Goal: Task Accomplishment & Management: Use online tool/utility

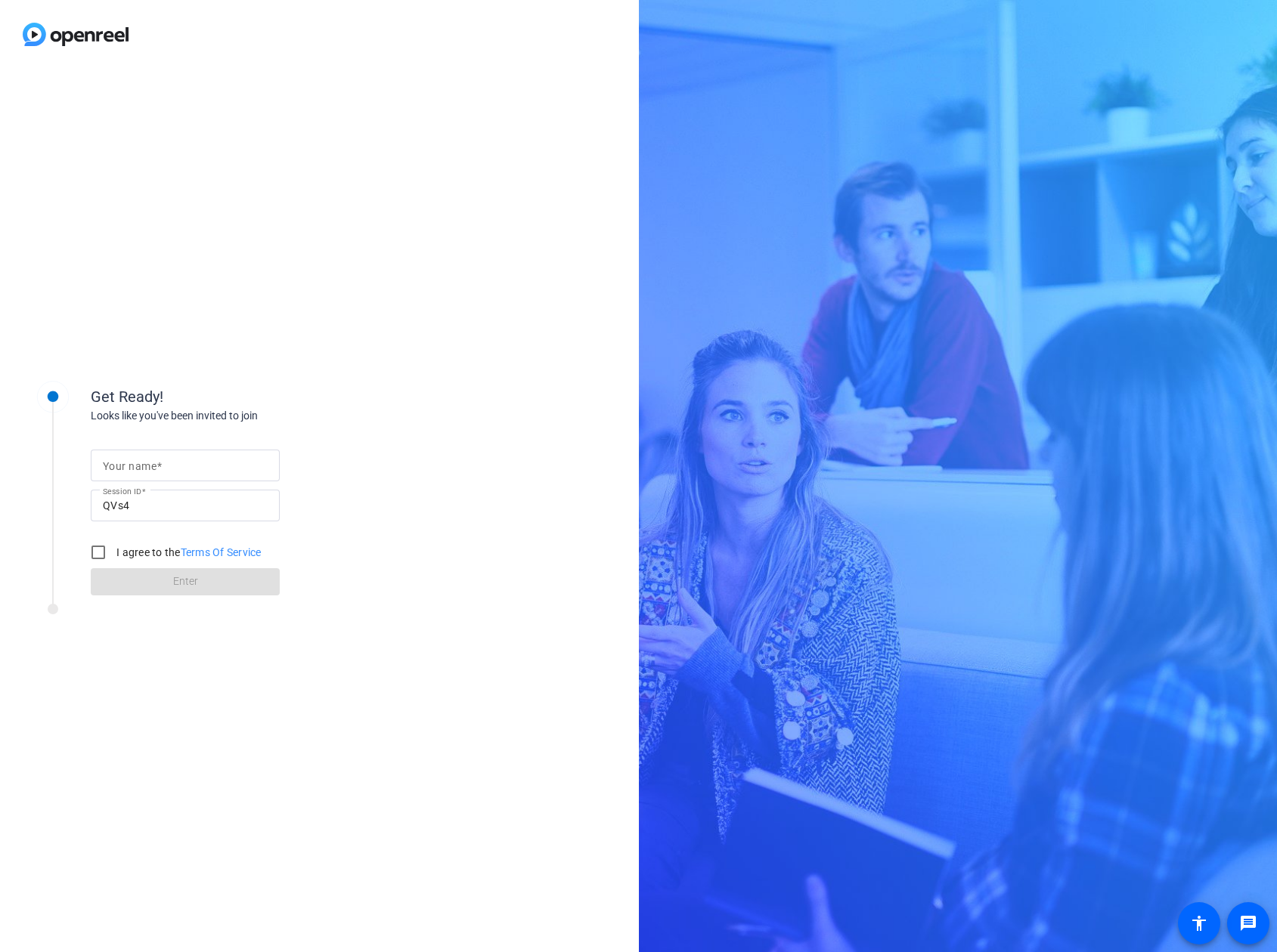
click at [152, 471] on mat-label "Your name" at bounding box center [129, 466] width 53 height 12
click at [152, 471] on input "Your name" at bounding box center [185, 465] width 165 height 18
type input "[PERSON_NAME]"
click at [100, 552] on input "I agree to the Terms Of Service" at bounding box center [98, 552] width 31 height 31
checkbox input "true"
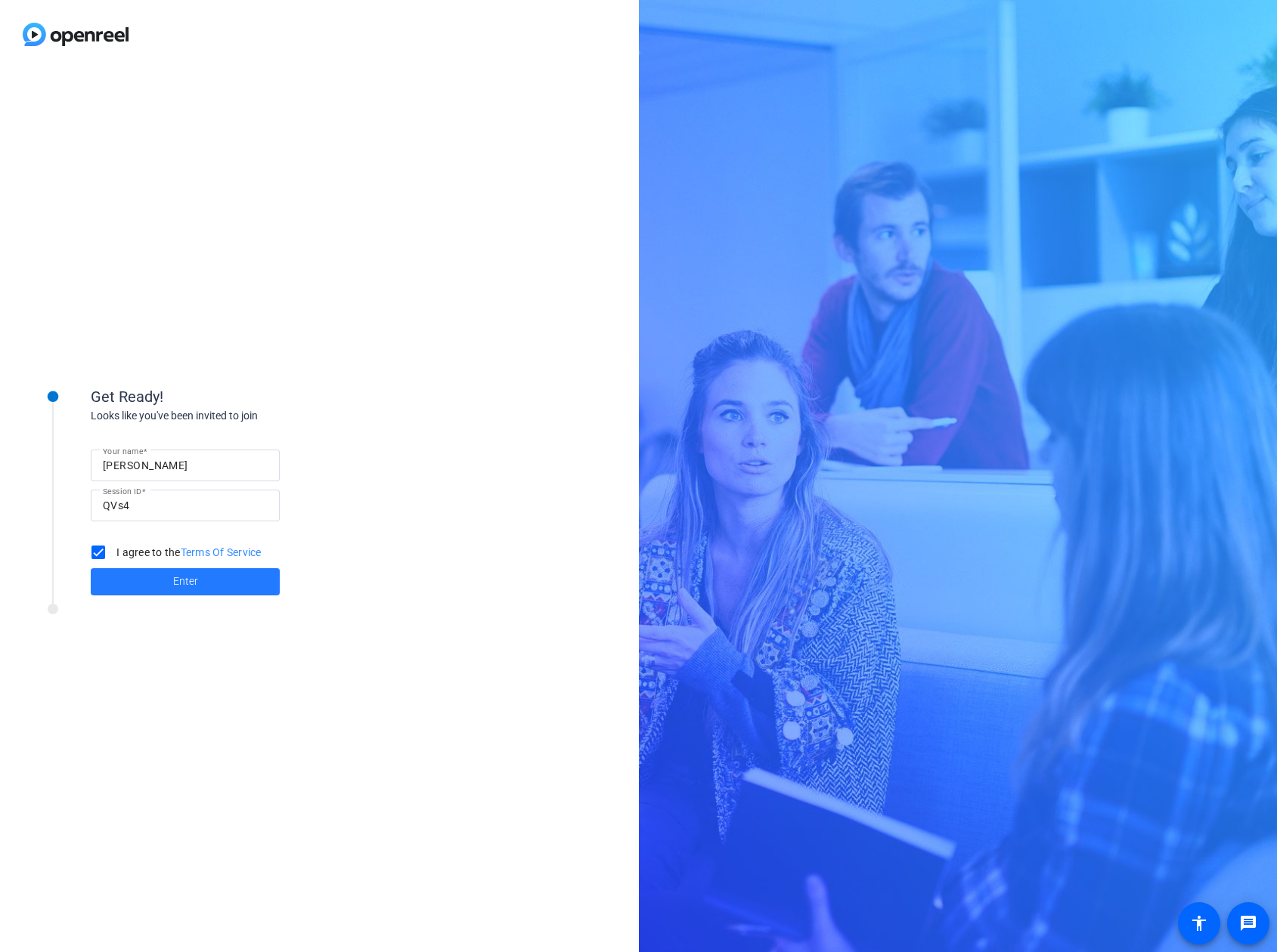
click at [196, 582] on span "Enter" at bounding box center [185, 581] width 25 height 16
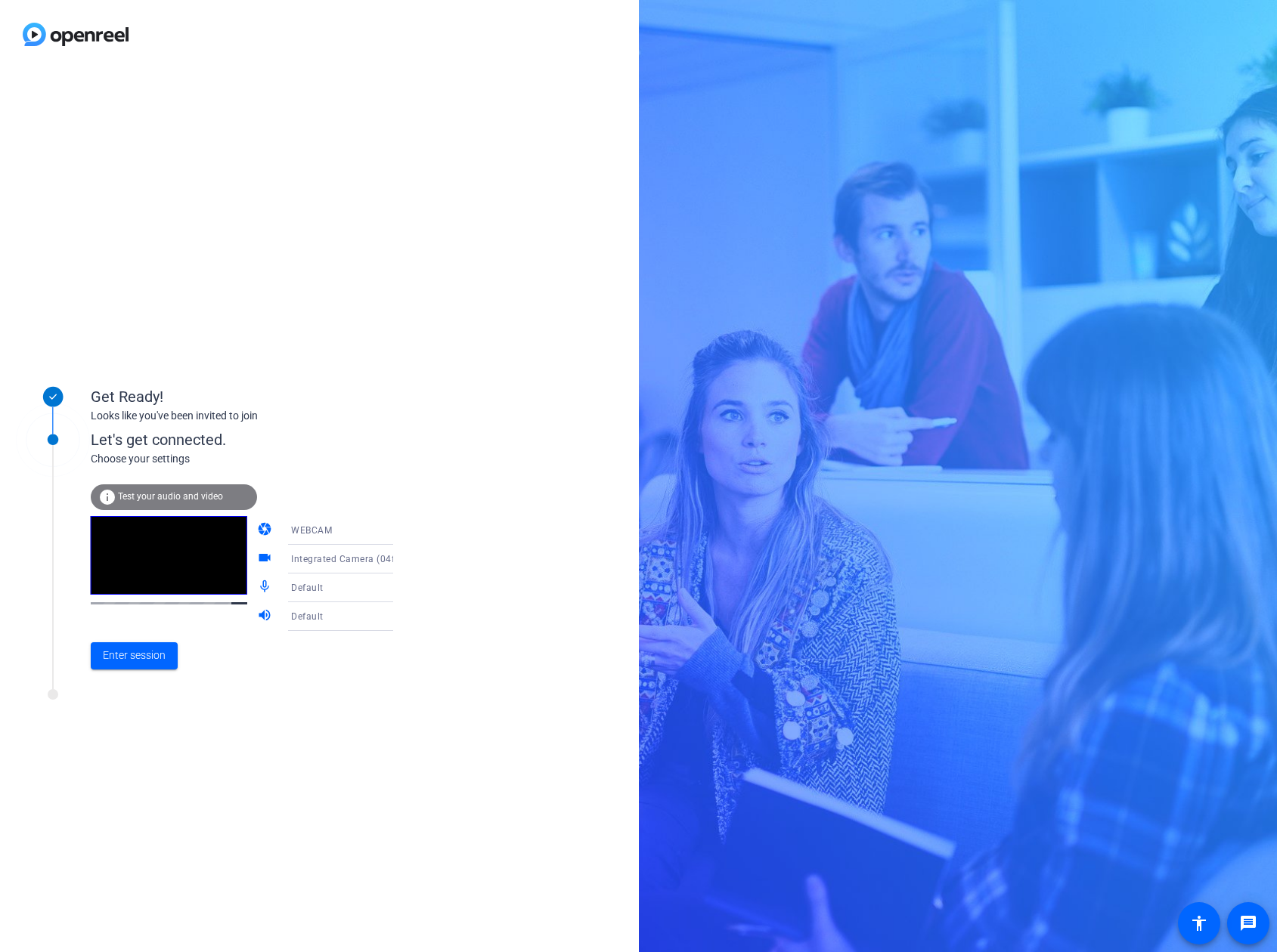
click at [399, 559] on icon at bounding box center [407, 558] width 18 height 18
click at [339, 646] on span "USB 2.0 Camera (1bd0:284e)" at bounding box center [328, 646] width 117 height 36
click at [399, 587] on icon at bounding box center [407, 587] width 18 height 18
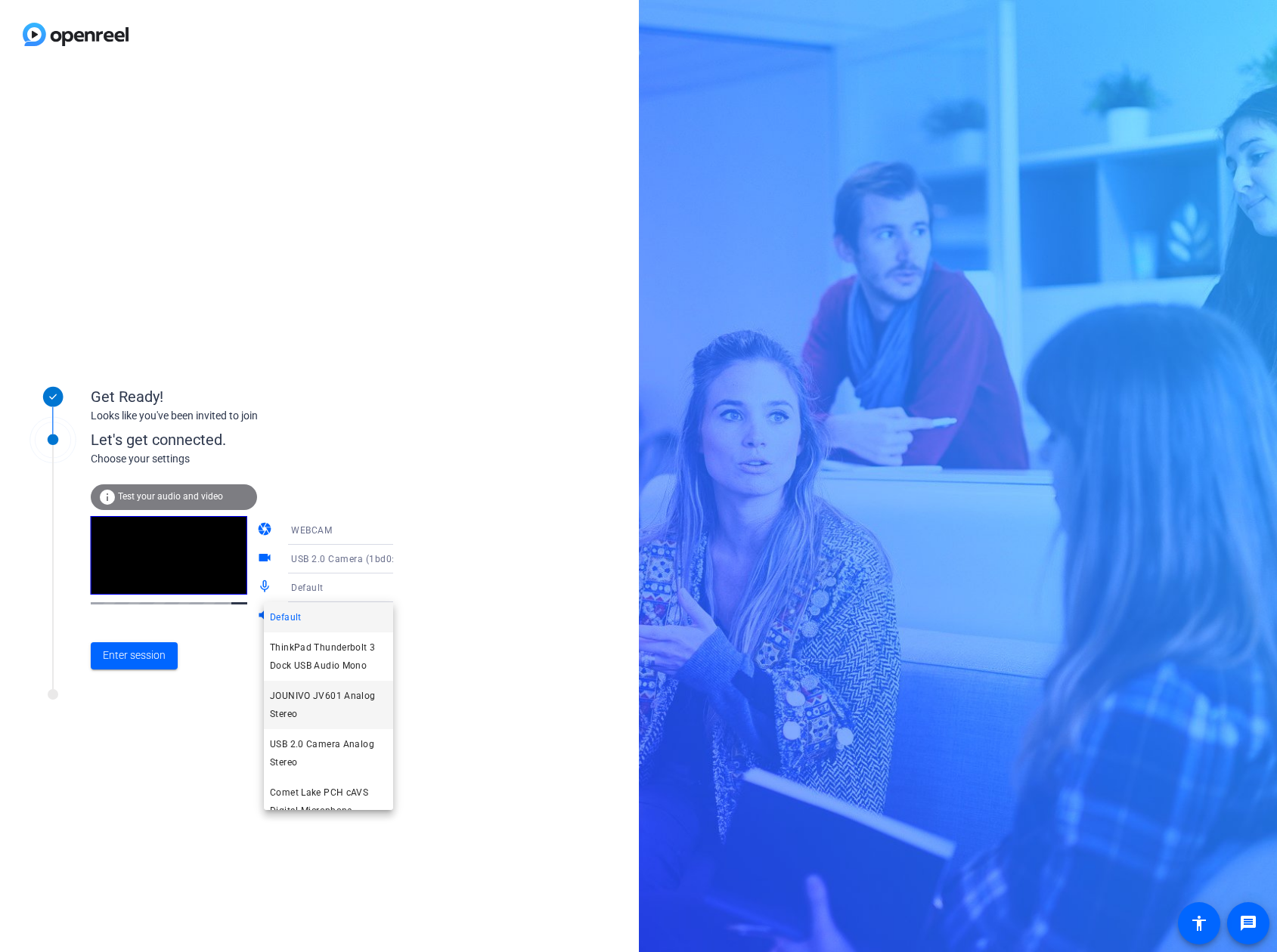
click at [336, 703] on span "JOUNIVO JV601 Analog Stereo" at bounding box center [328, 705] width 117 height 36
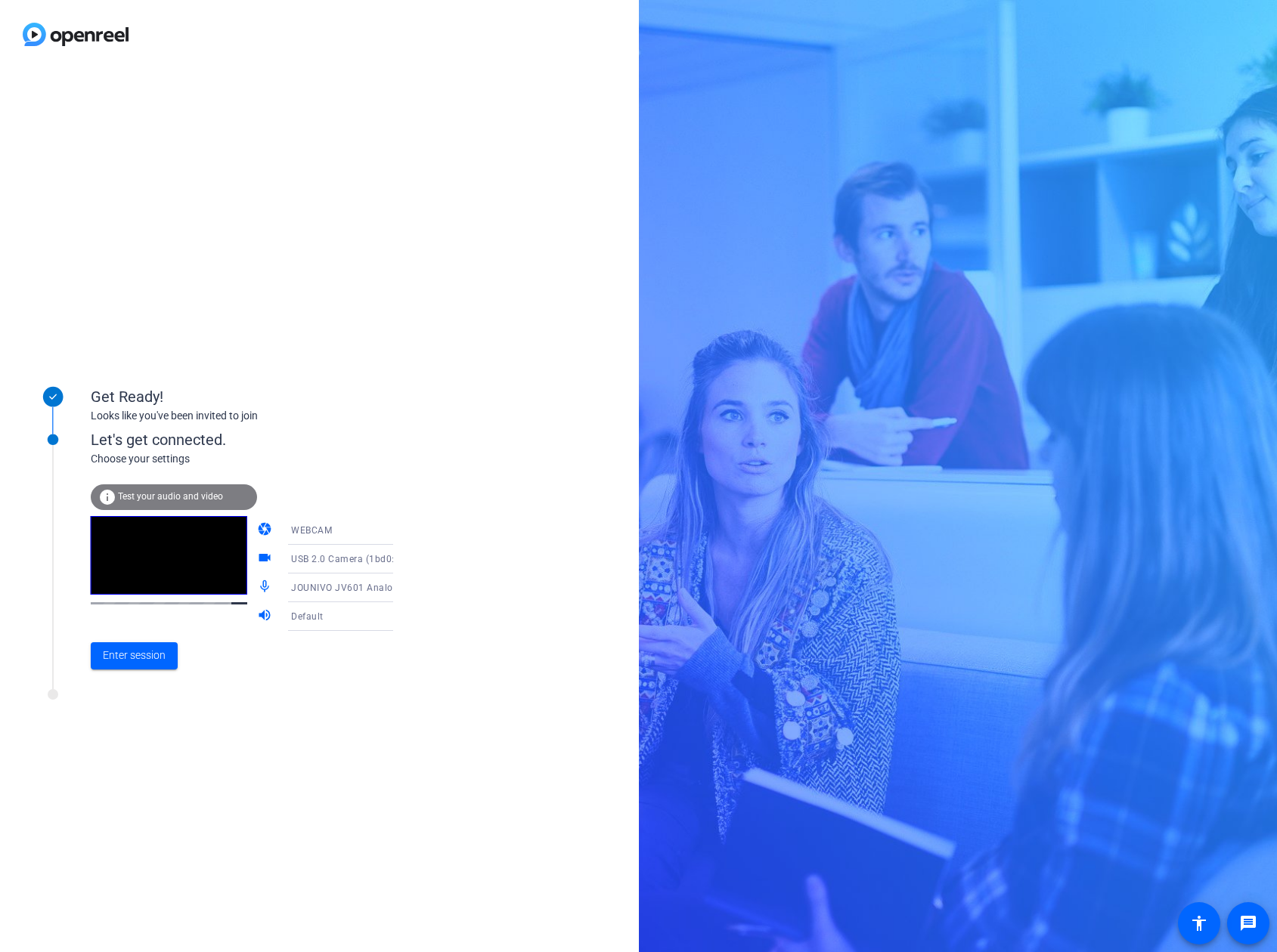
click at [399, 614] on icon at bounding box center [407, 616] width 18 height 18
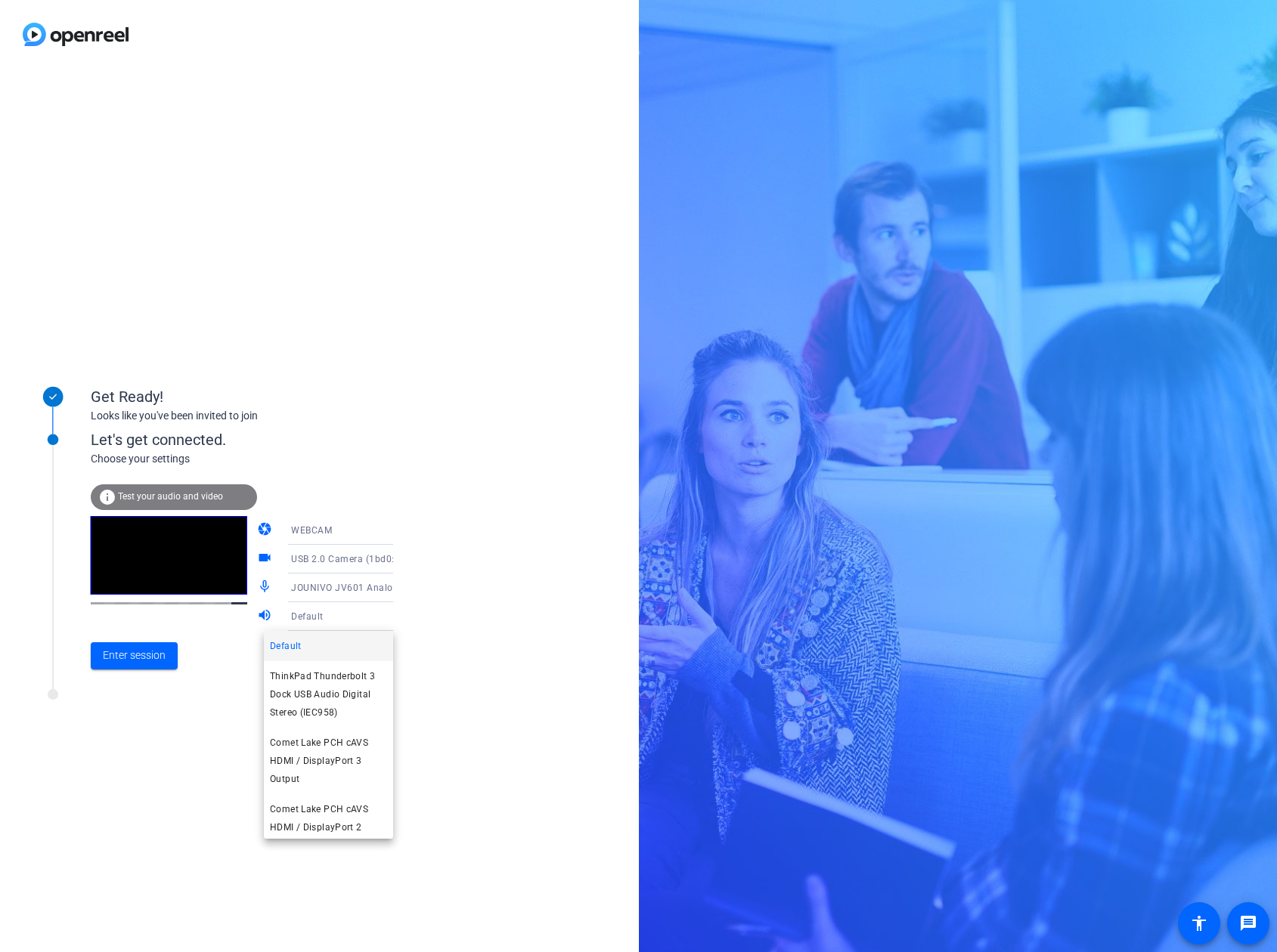
click at [521, 599] on div at bounding box center [638, 476] width 1277 height 952
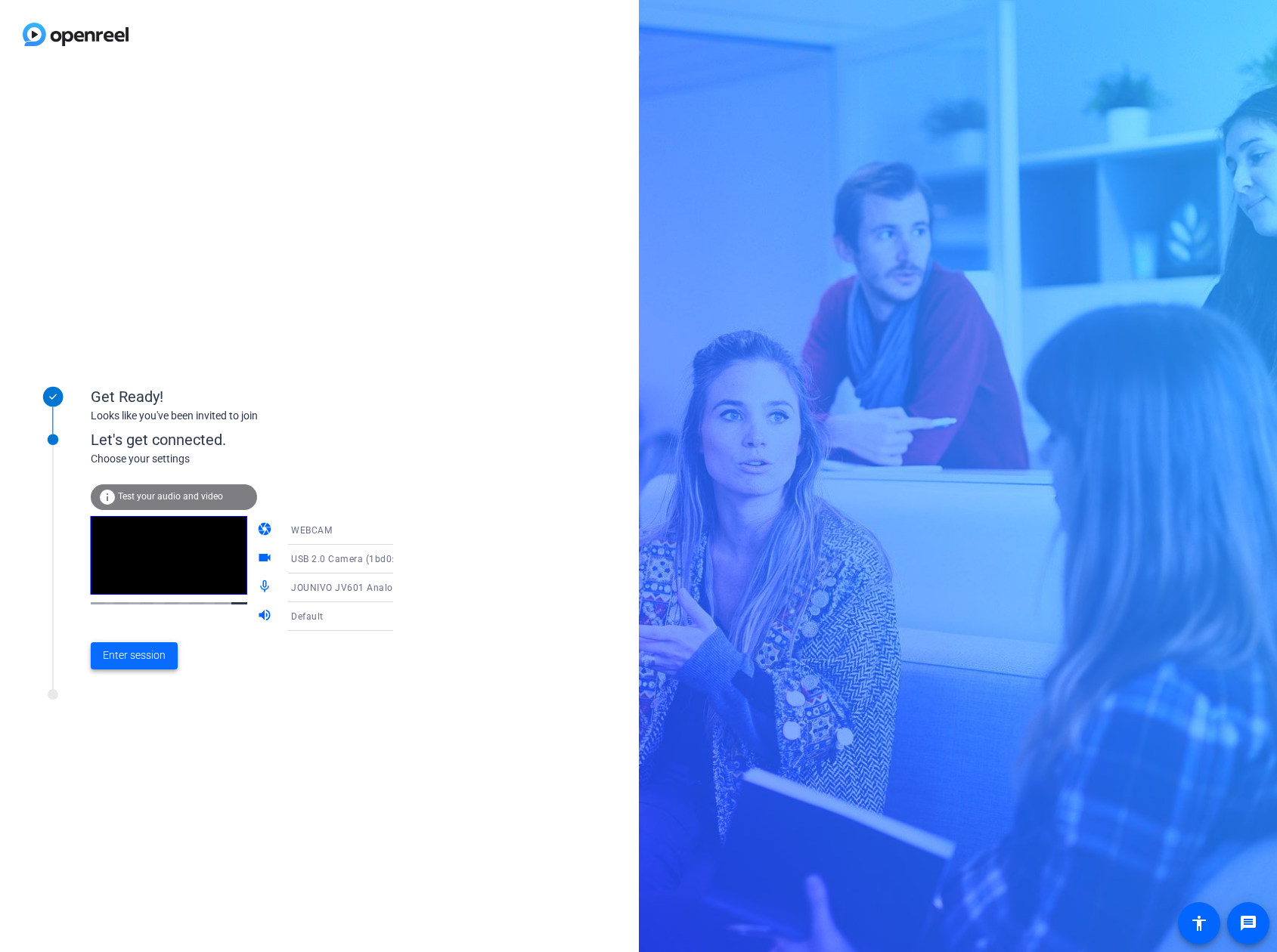
click at [148, 658] on span "Enter session" at bounding box center [134, 655] width 63 height 16
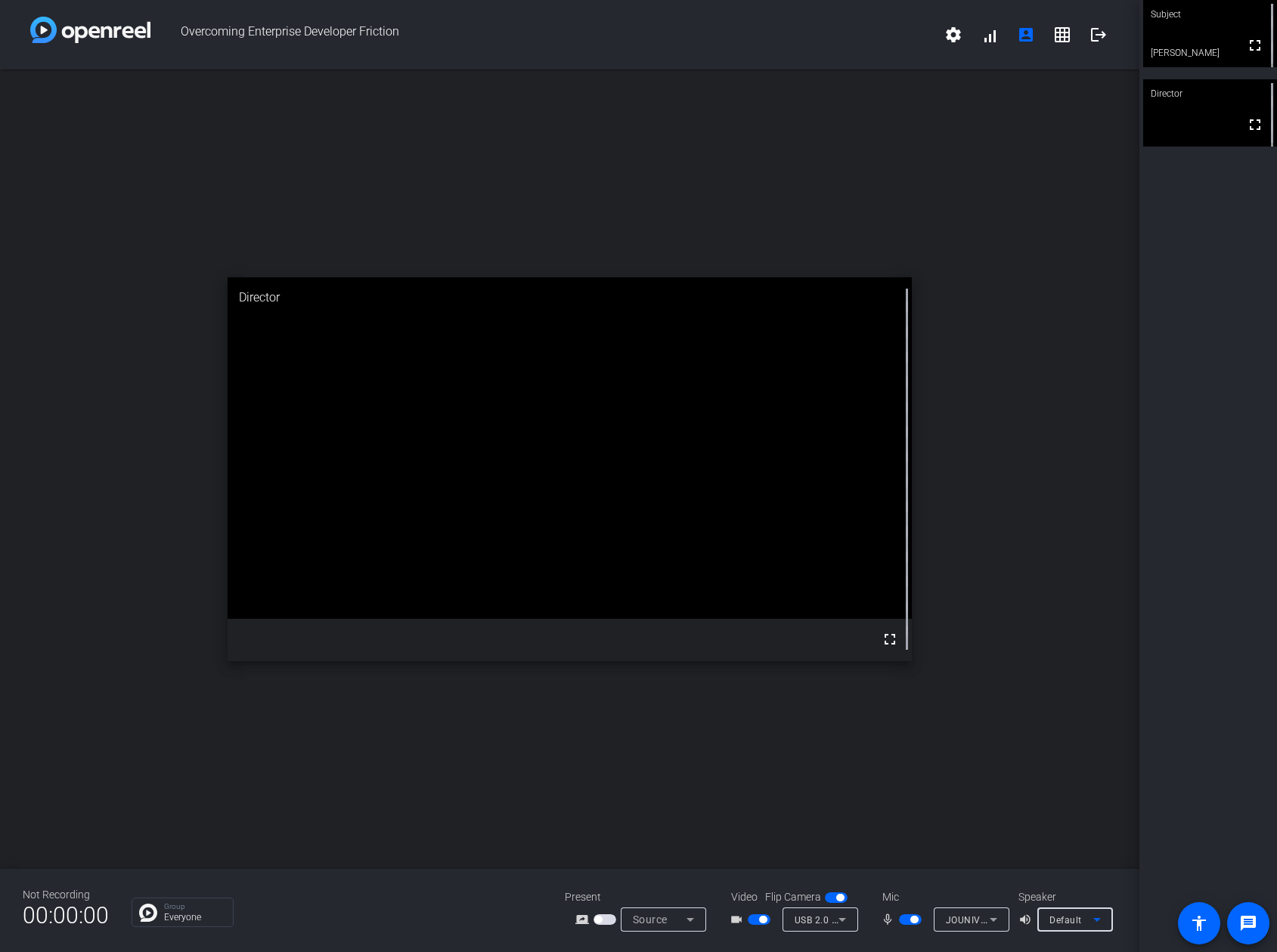
click at [1097, 919] on icon at bounding box center [1096, 920] width 8 height 3
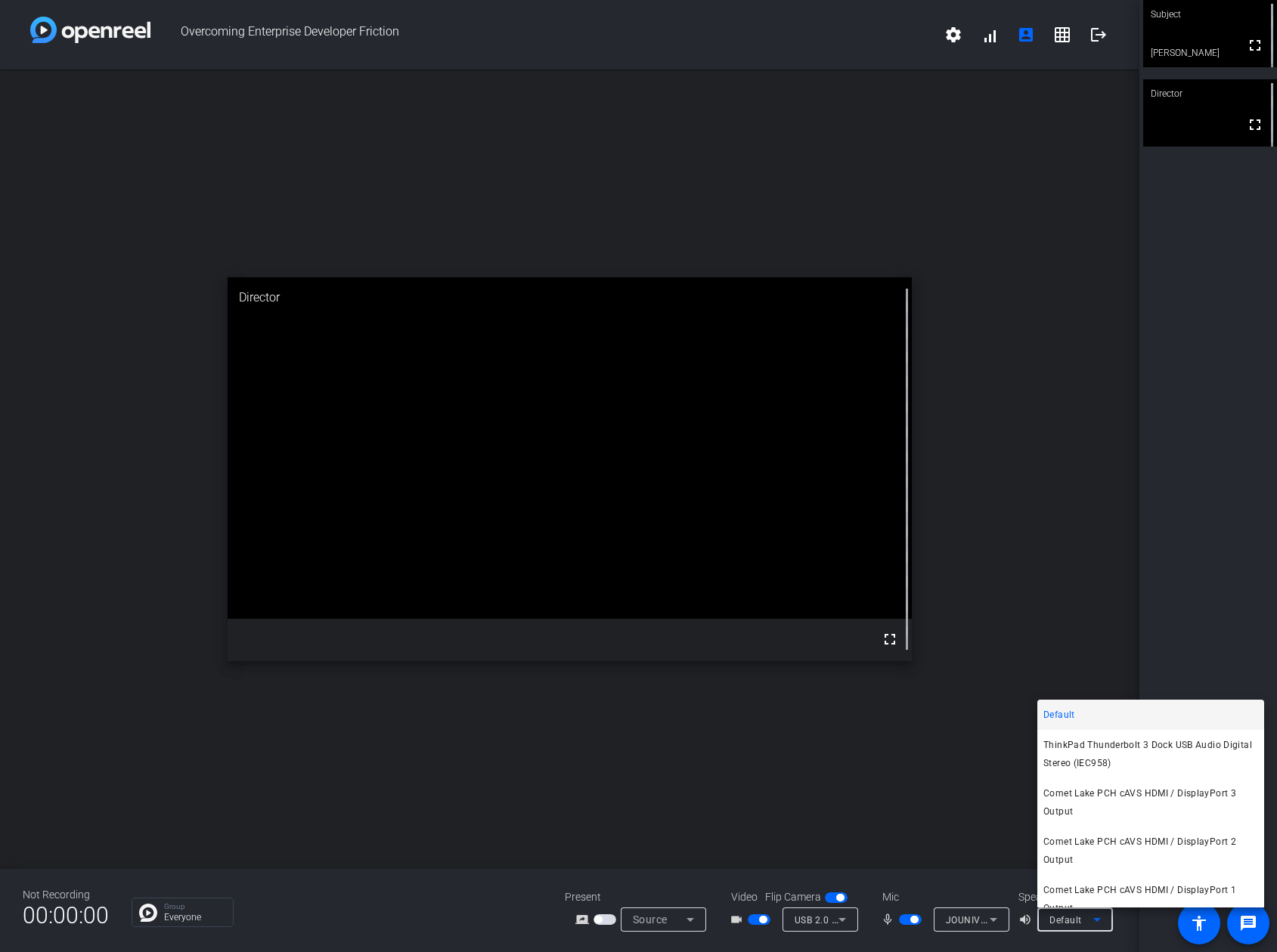
click at [972, 920] on div at bounding box center [638, 476] width 1277 height 952
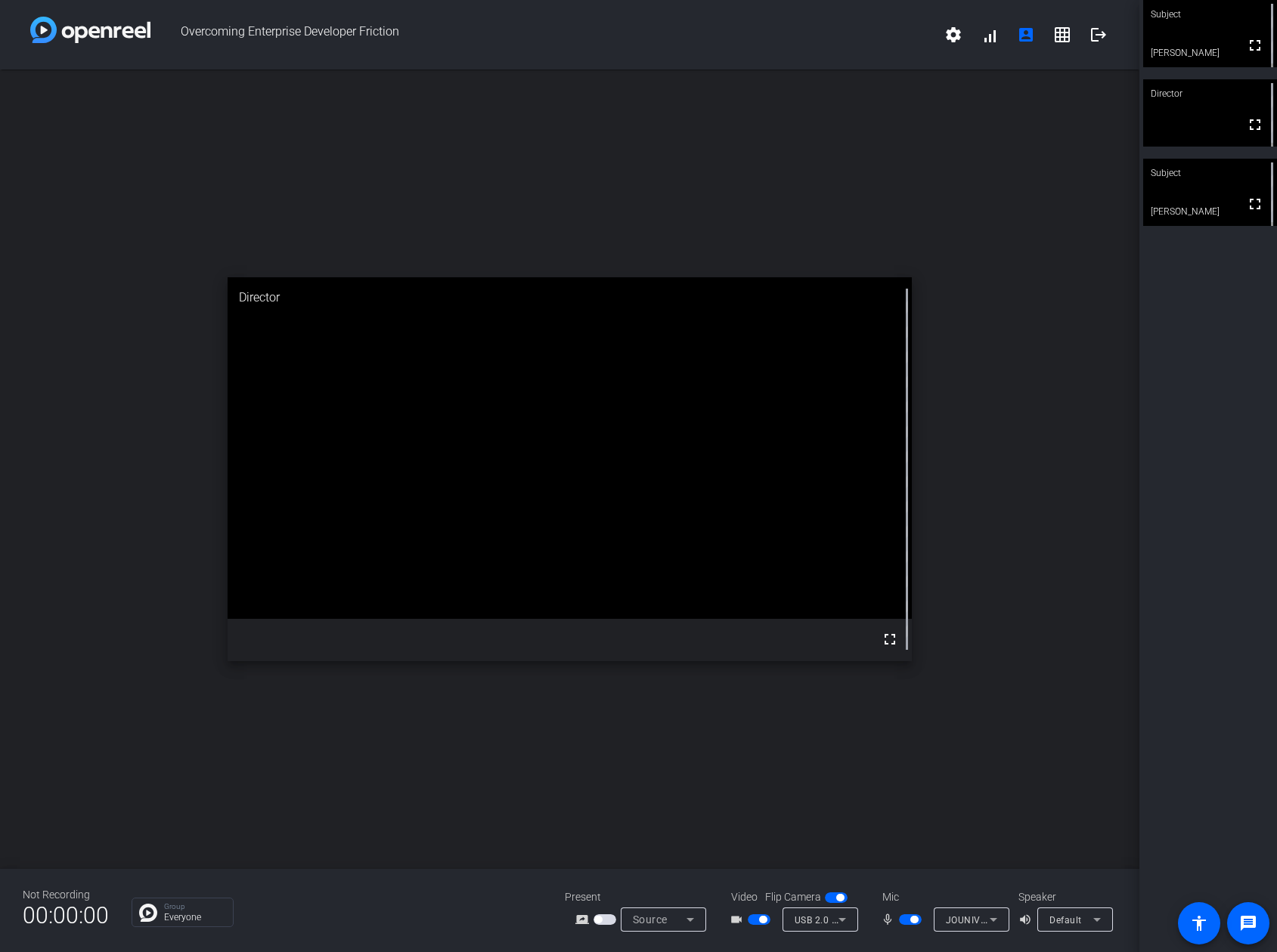
click at [1216, 731] on div "Subject fullscreen Chad Elliott Director fullscreen Subject fullscreen Jamie" at bounding box center [1207, 476] width 137 height 952
click at [1025, 38] on mat-icon "account_box" at bounding box center [1025, 34] width 18 height 18
click at [1062, 41] on mat-icon "grid_on" at bounding box center [1061, 34] width 18 height 18
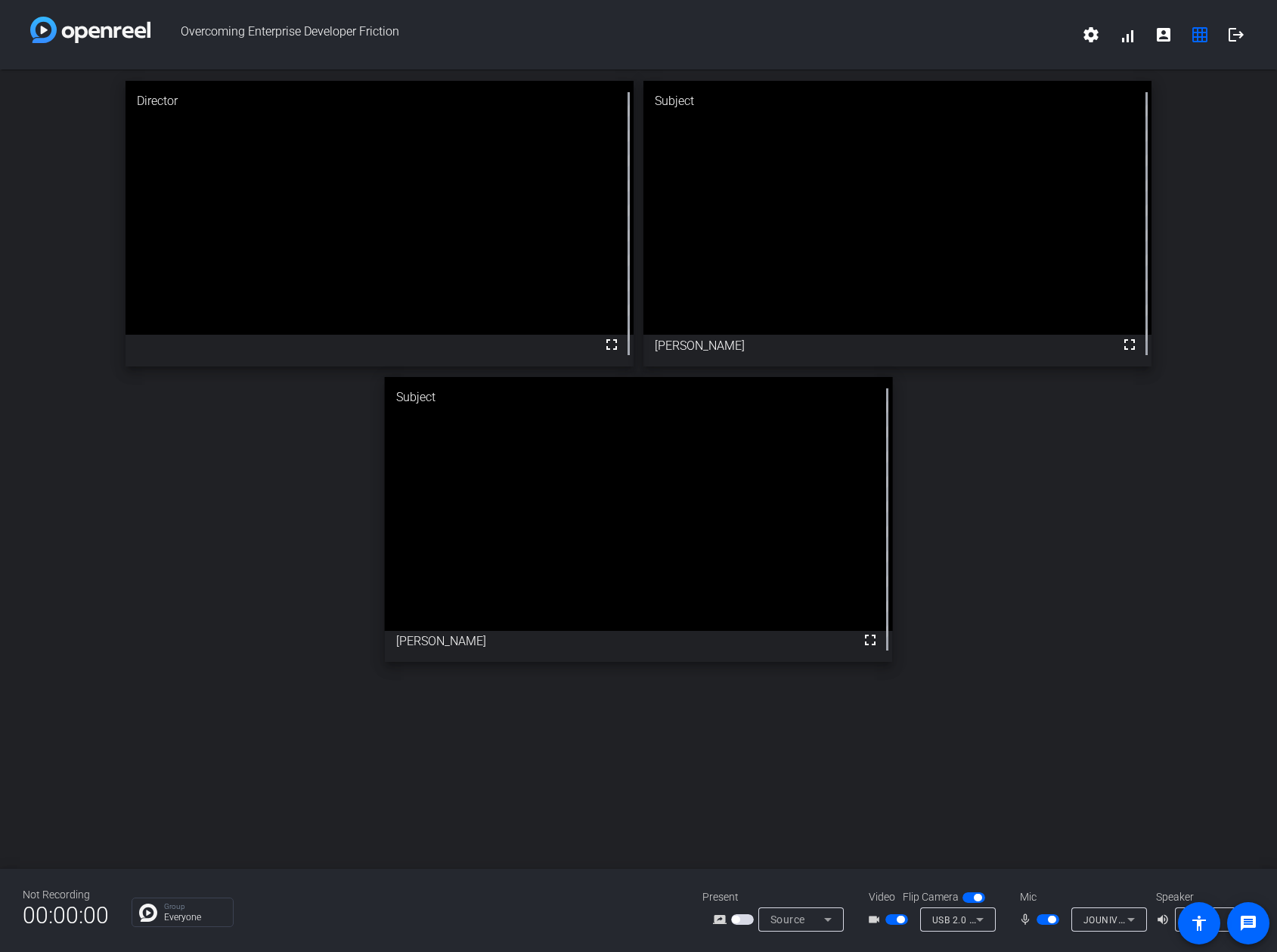
click at [745, 917] on span "button" at bounding box center [742, 920] width 23 height 10
click at [737, 921] on span "button" at bounding box center [742, 920] width 23 height 10
click at [719, 921] on mat-icon "screen_share_outline" at bounding box center [721, 919] width 18 height 18
click at [745, 918] on span "button" at bounding box center [742, 920] width 23 height 10
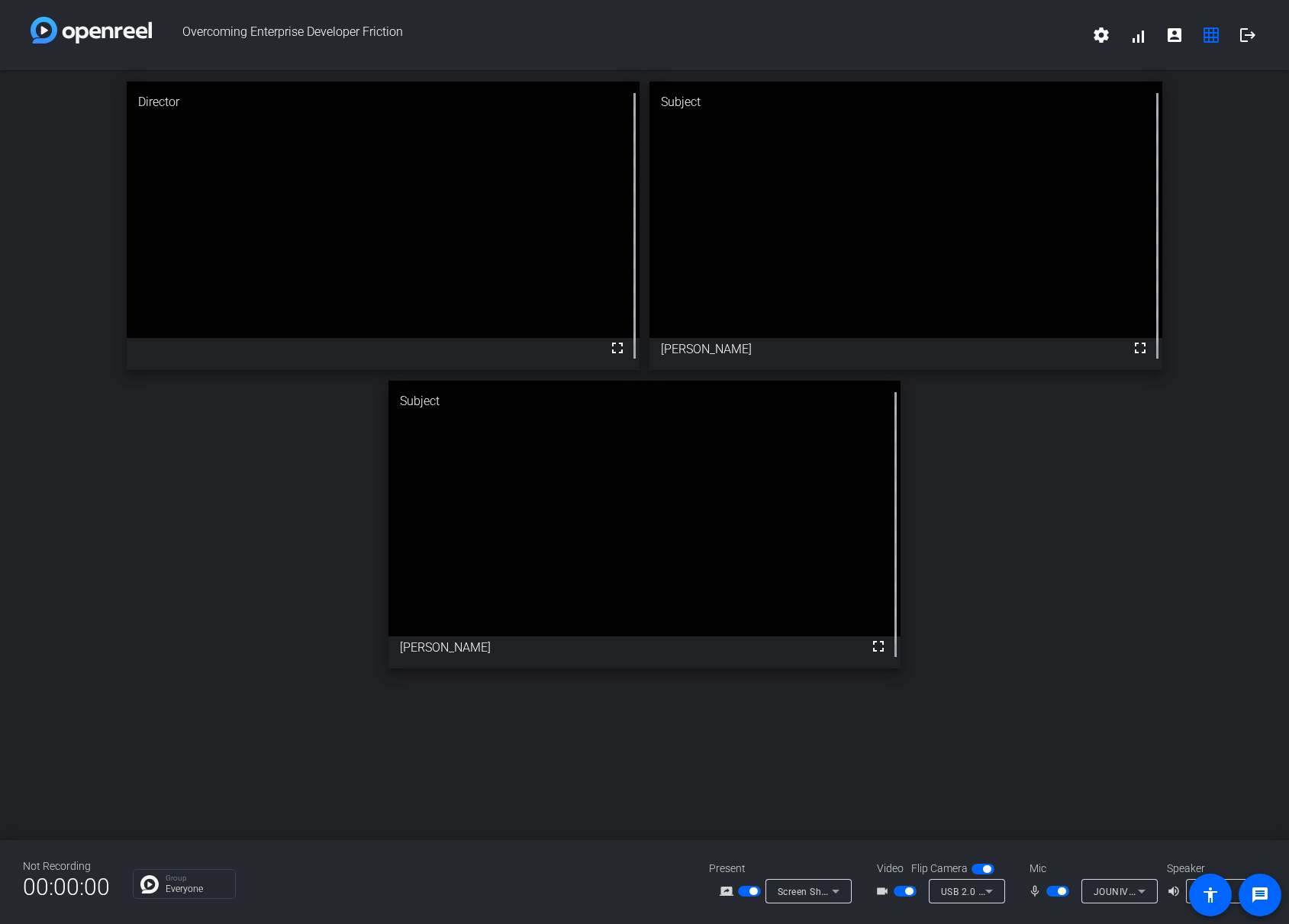
click at [744, 889] on span "button" at bounding box center [749, 891] width 23 height 10
click at [750, 892] on span "button" at bounding box center [749, 891] width 23 height 10
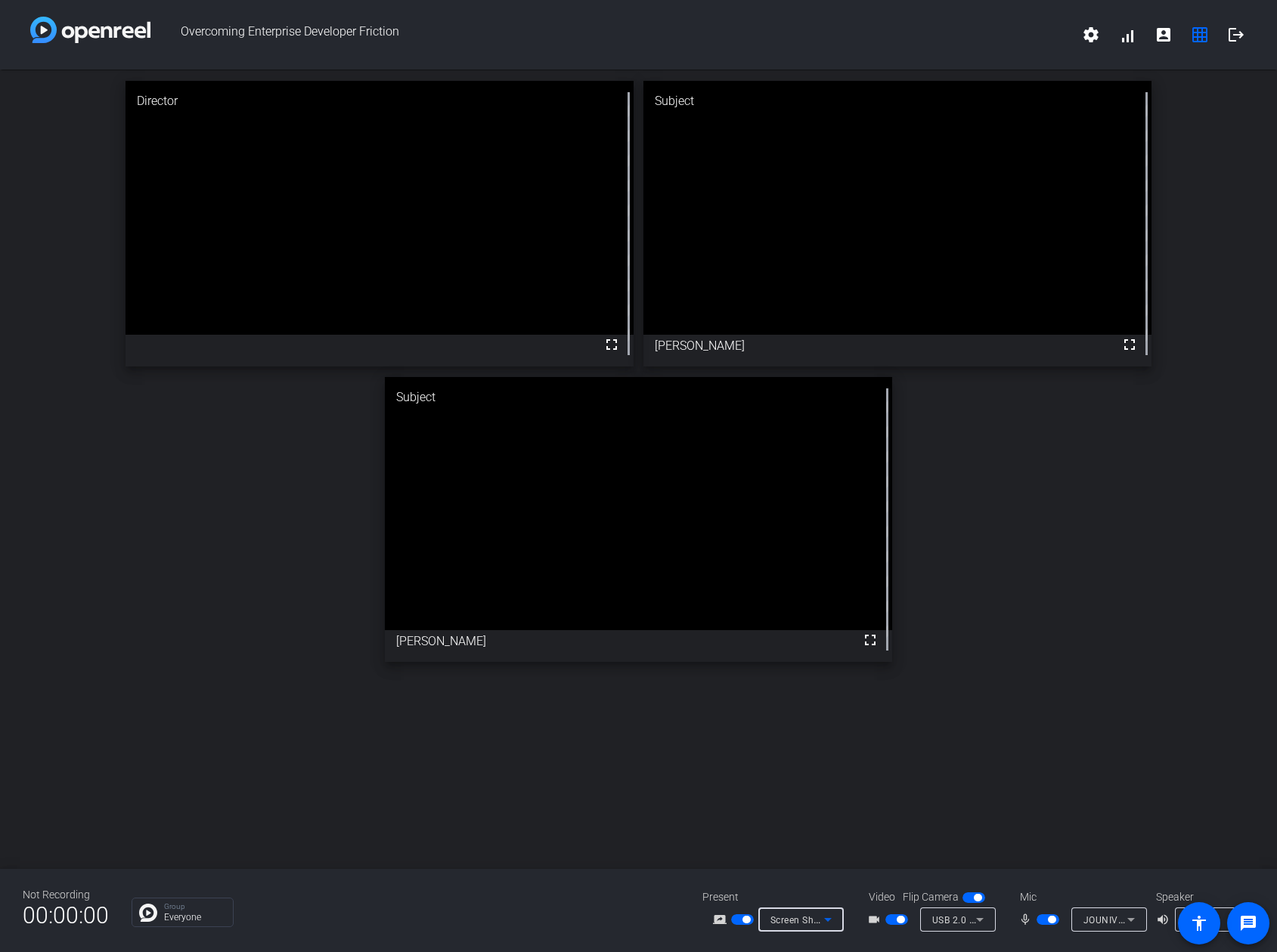
click at [822, 917] on icon at bounding box center [827, 919] width 18 height 18
click at [714, 794] on div at bounding box center [638, 476] width 1277 height 952
click at [801, 918] on span "Screen Sharing" at bounding box center [804, 920] width 66 height 12
click at [801, 857] on span "Screen Sharing" at bounding box center [797, 862] width 65 height 18
click at [718, 917] on mat-icon "screen_share_outline" at bounding box center [721, 919] width 18 height 18
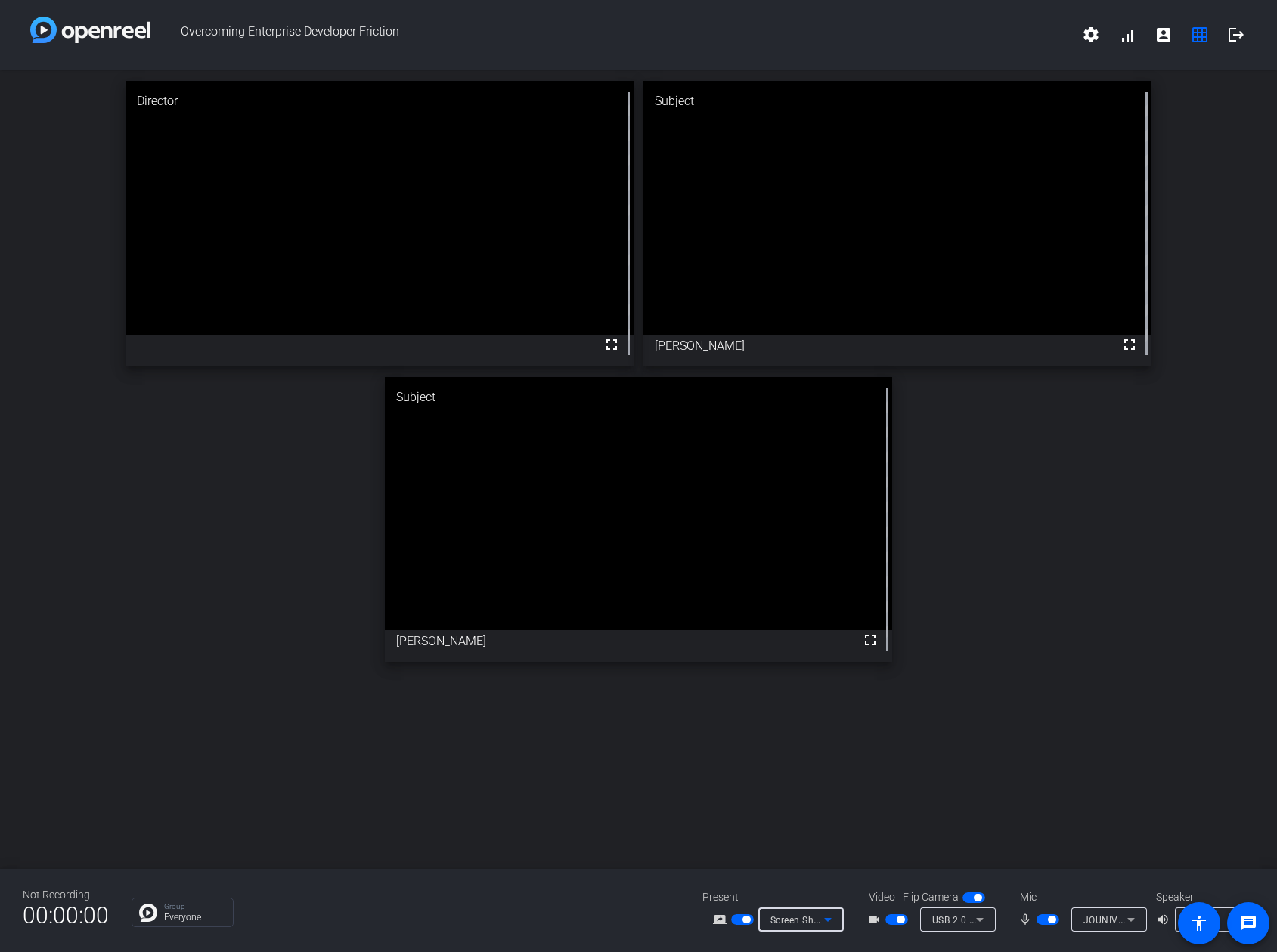
click at [824, 921] on icon at bounding box center [827, 919] width 18 height 18
click at [817, 921] on div at bounding box center [638, 476] width 1277 height 952
click at [817, 921] on span "Screen Sharing" at bounding box center [804, 920] width 66 height 12
click at [739, 813] on div at bounding box center [638, 476] width 1277 height 952
click at [715, 917] on mat-icon "screen_share_outline" at bounding box center [721, 919] width 18 height 18
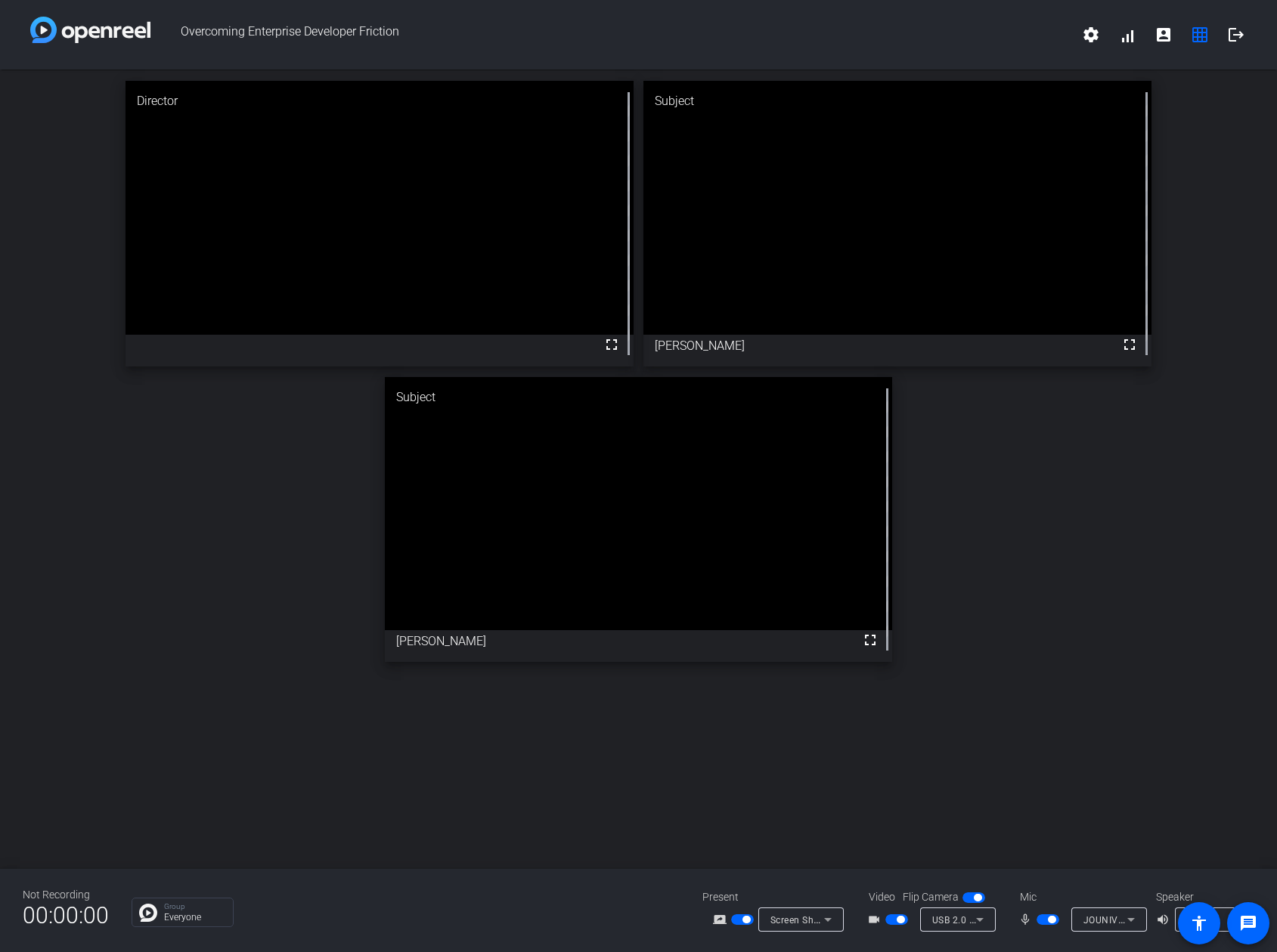
click at [1223, 216] on div "Director fullscreen Subject fullscreen Jamie Subject fullscreen Chad Elliott" at bounding box center [638, 372] width 1277 height 604
click at [1196, 39] on mat-icon "grid_on" at bounding box center [1199, 34] width 18 height 18
click at [1229, 35] on mat-icon "logout" at bounding box center [1235, 34] width 18 height 18
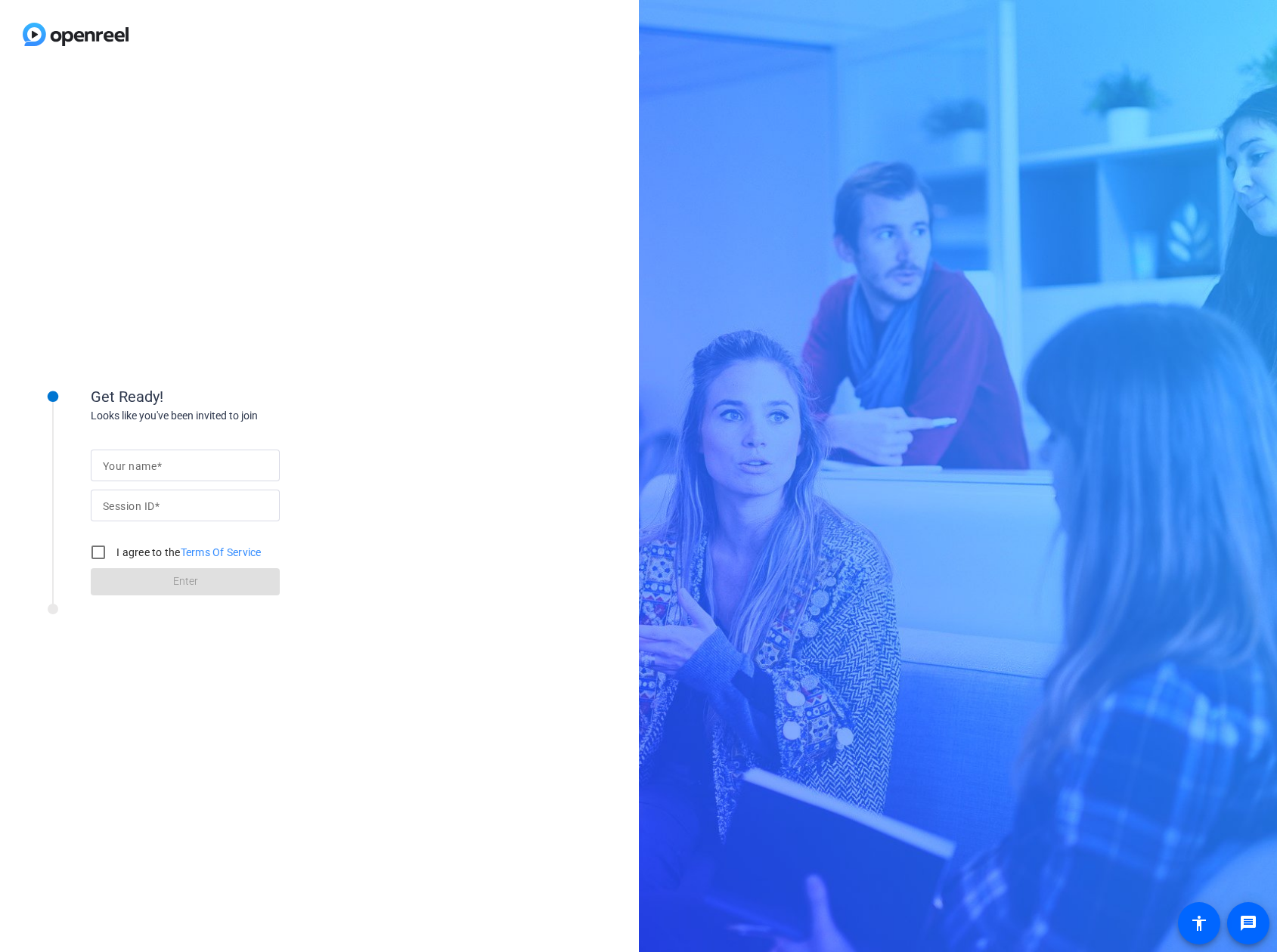
click at [132, 462] on mat-label "Your name" at bounding box center [129, 466] width 53 height 12
click at [132, 462] on input "Your name" at bounding box center [185, 465] width 165 height 18
click at [172, 467] on input "Your name" at bounding box center [185, 465] width 165 height 18
type input "Chad Elliott"
click at [101, 553] on input "I agree to the Terms Of Service" at bounding box center [98, 552] width 31 height 31
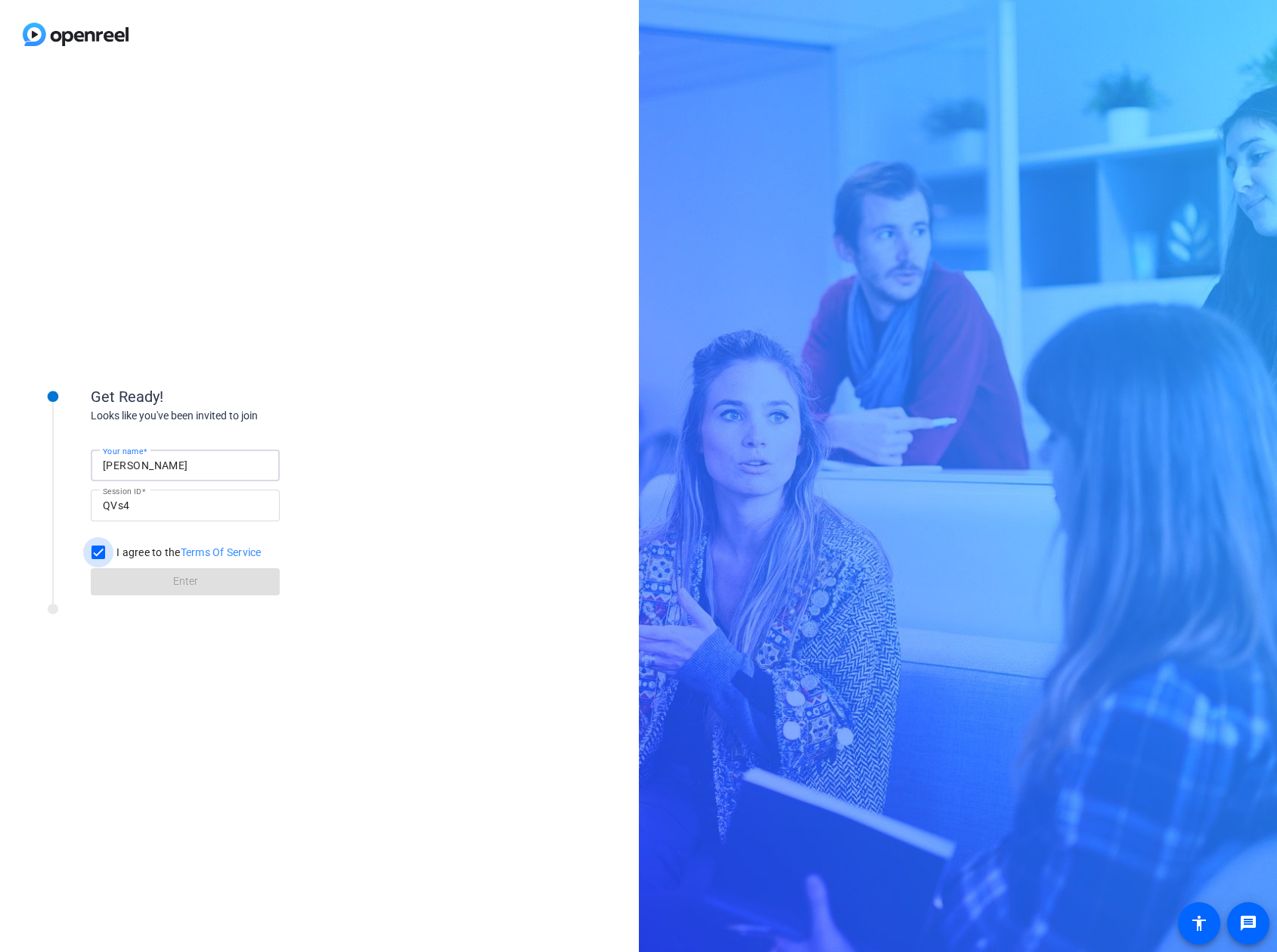
checkbox input "true"
click at [183, 585] on span "Enter" at bounding box center [185, 581] width 25 height 16
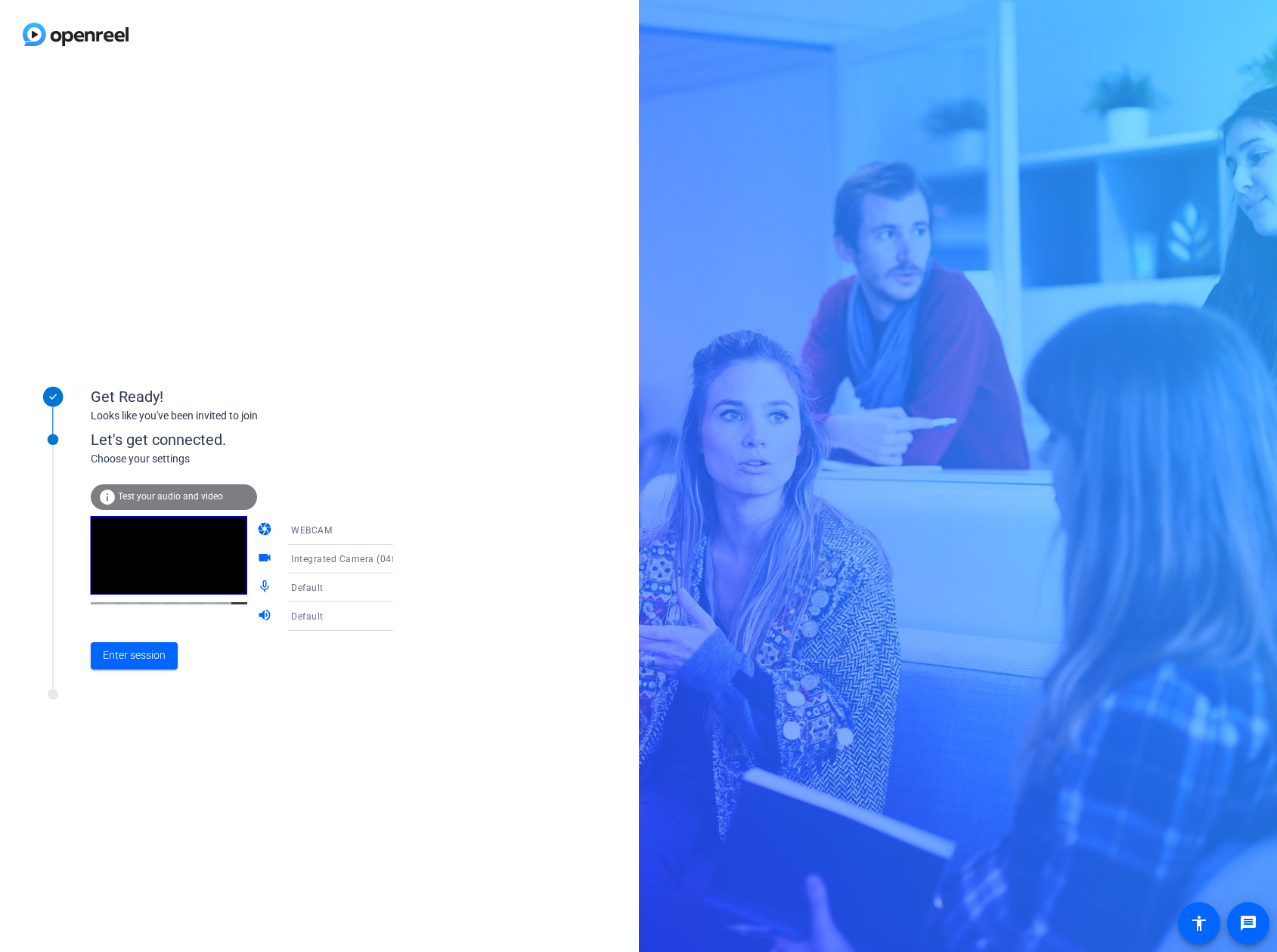
click at [367, 561] on span "Integrated Camera (04f2:b6cb)" at bounding box center [360, 558] width 137 height 12
click at [339, 635] on span "USB 2.0 Camera (1bd0:284e)" at bounding box center [328, 646] width 117 height 36
click at [367, 585] on div "Default" at bounding box center [347, 587] width 113 height 19
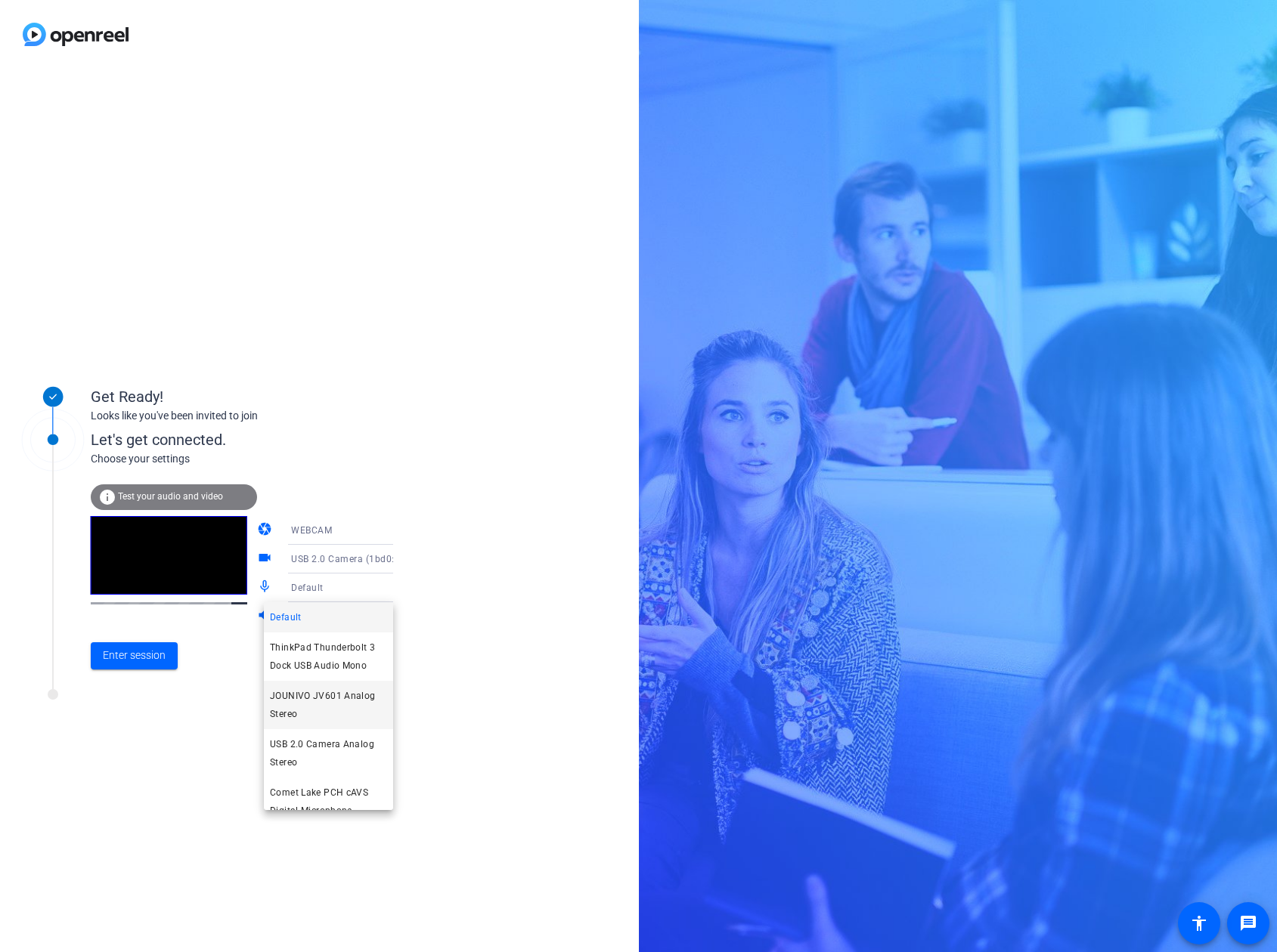
click at [333, 698] on span "JOUNIVO JV601 Analog Stereo" at bounding box center [328, 705] width 117 height 36
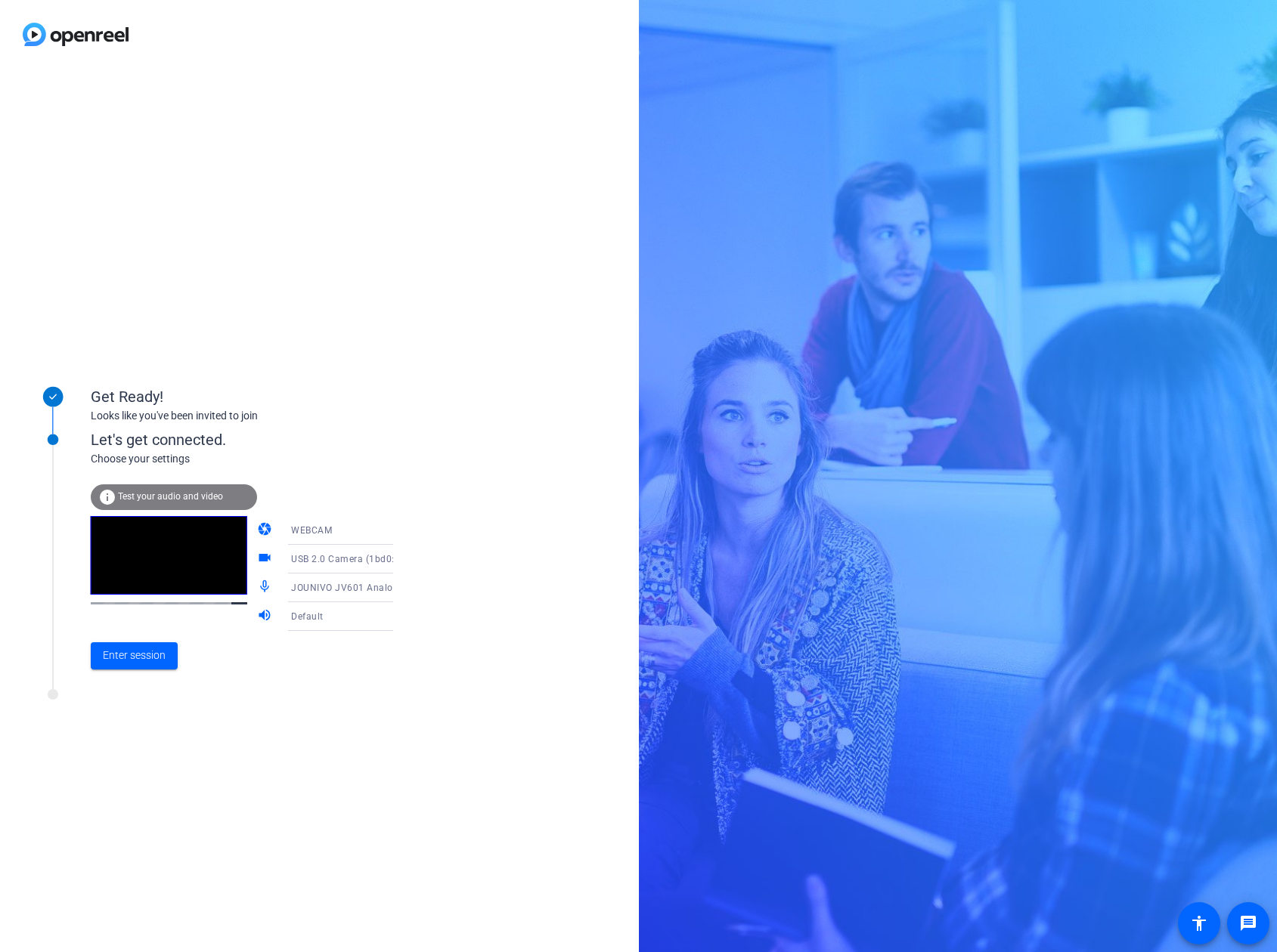
click at [399, 622] on icon at bounding box center [407, 616] width 18 height 18
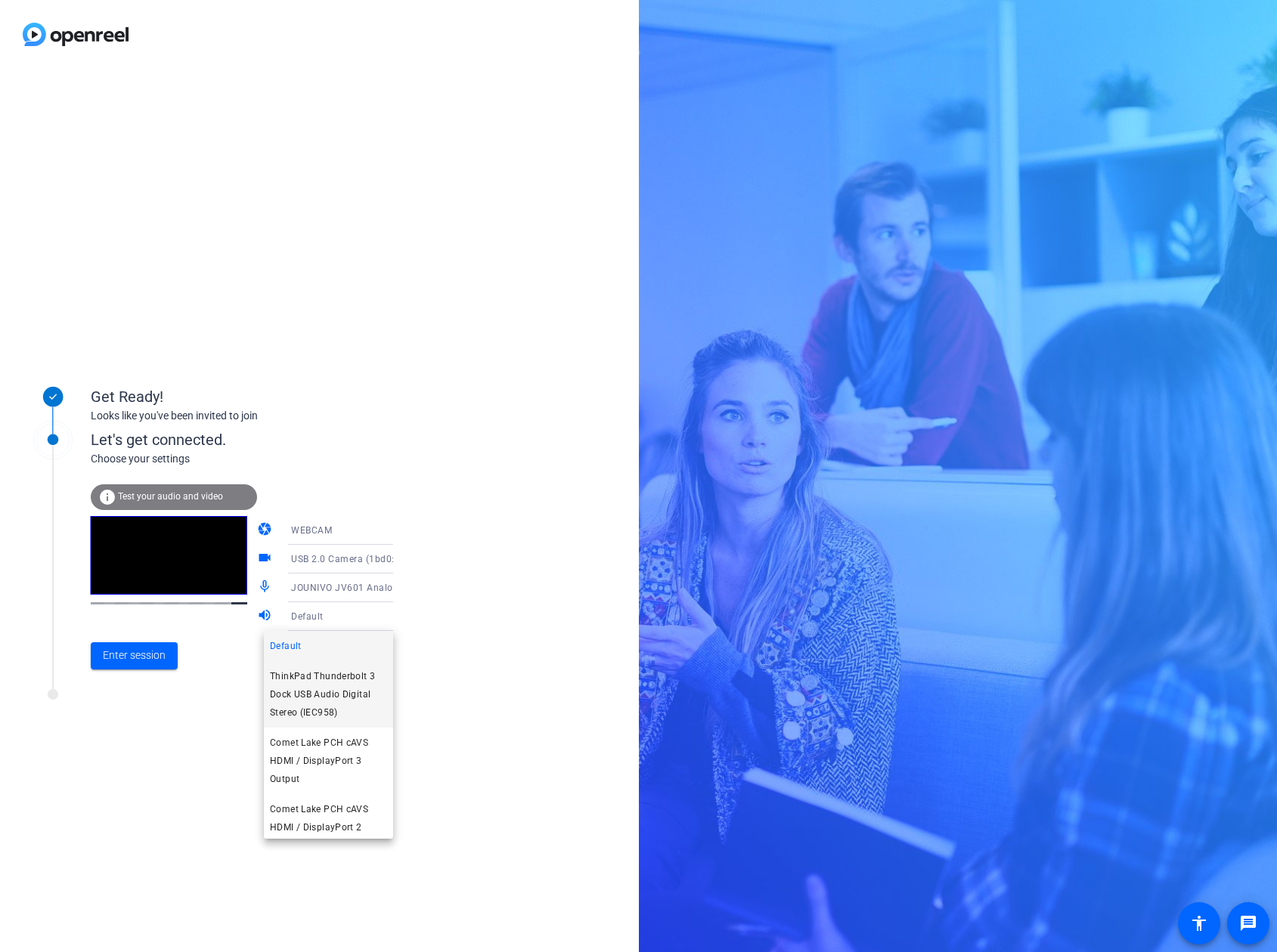
click at [341, 689] on span "ThinkPad Thunderbolt 3 Dock USB Audio Digital Stereo (IEC958)" at bounding box center [328, 695] width 117 height 54
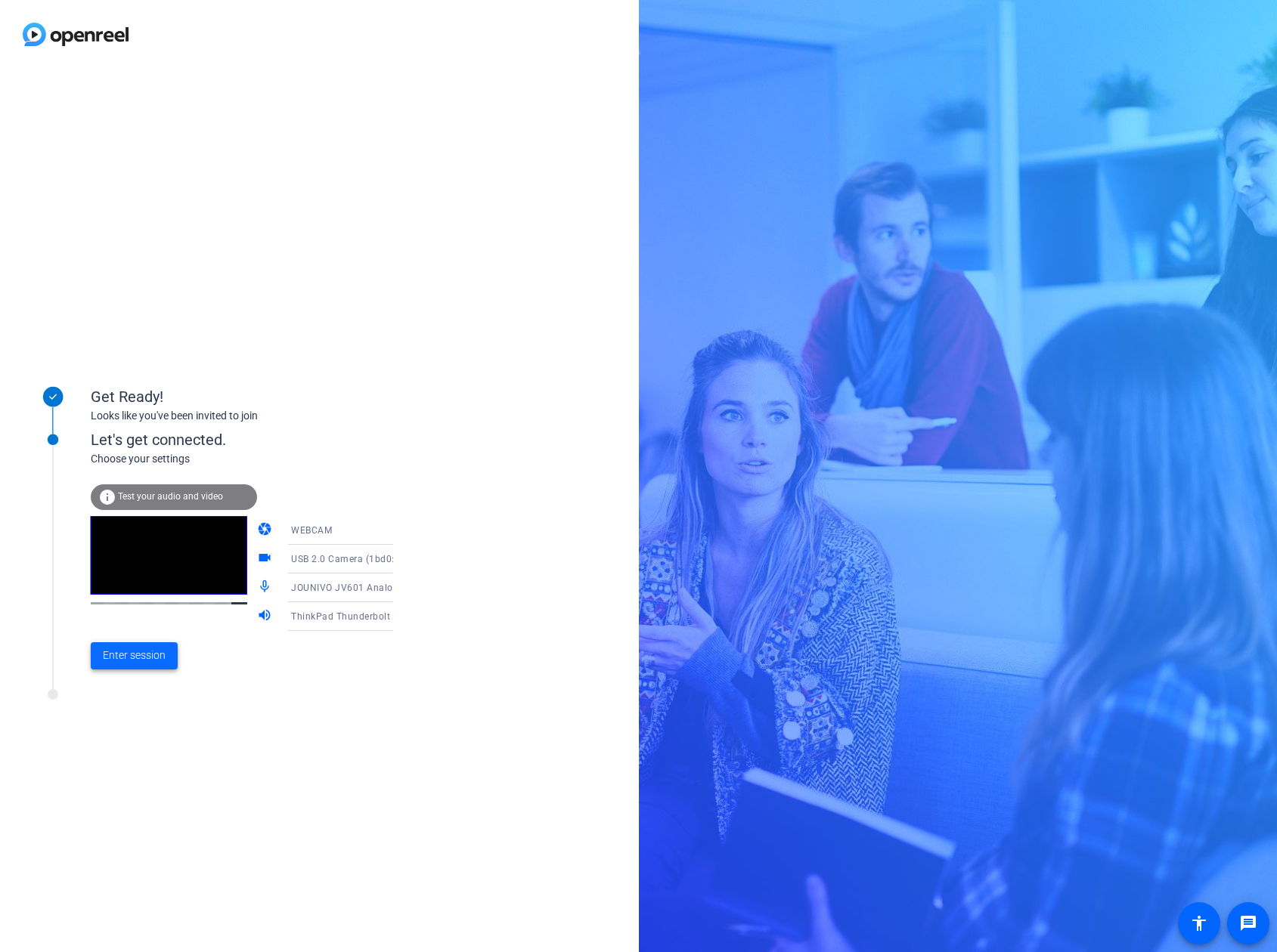
click at [149, 654] on span "Enter session" at bounding box center [134, 655] width 63 height 16
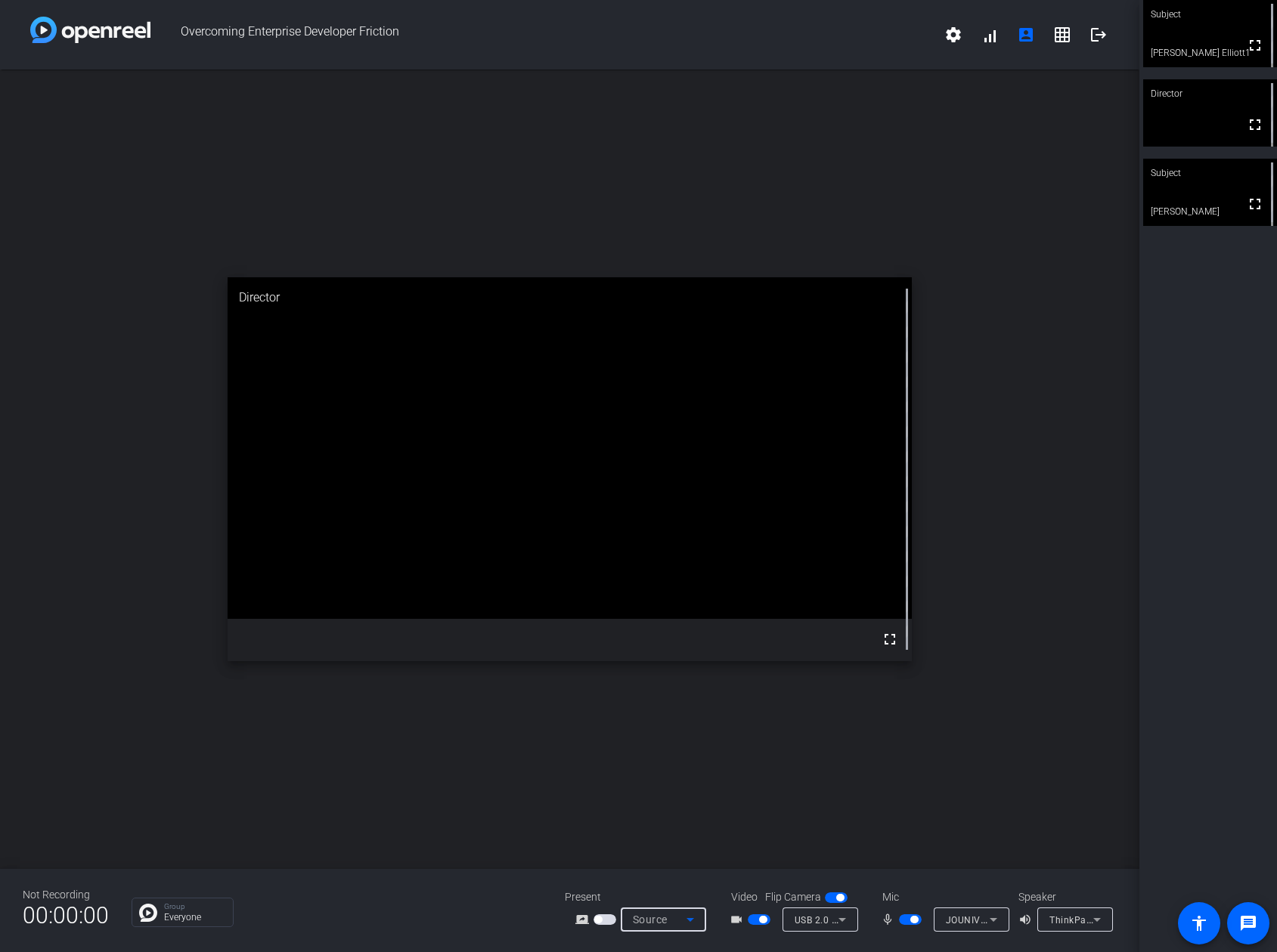
click at [650, 924] on span "Source" at bounding box center [650, 920] width 35 height 12
click at [674, 860] on span "Screen Sharing" at bounding box center [658, 862] width 65 height 18
click at [680, 917] on span "Screen Sharing" at bounding box center [666, 920] width 66 height 12
click at [748, 759] on div at bounding box center [638, 476] width 1277 height 952
click at [679, 924] on span "Screen Sharing" at bounding box center [666, 920] width 66 height 12
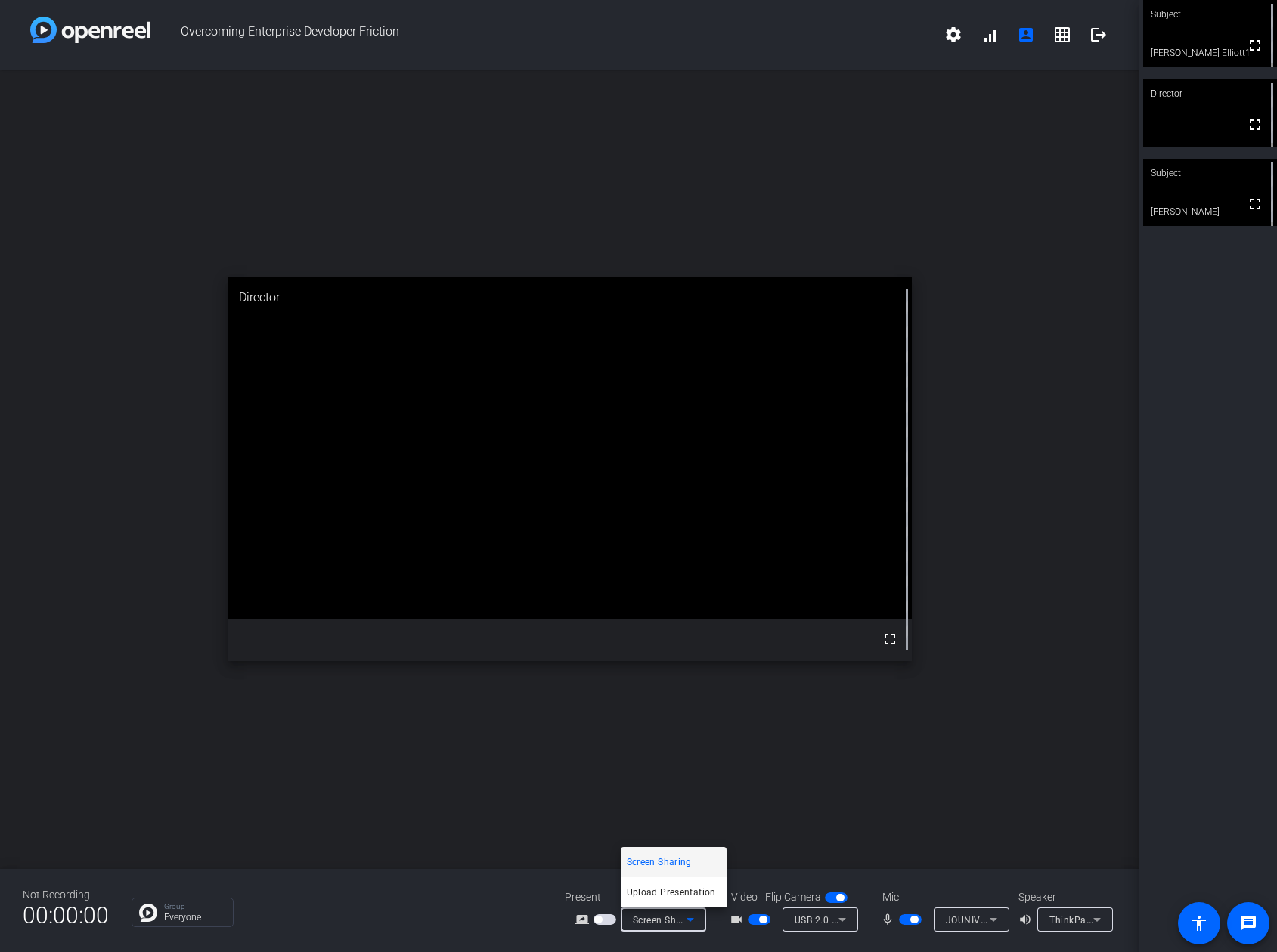
click at [604, 914] on div at bounding box center [638, 476] width 1277 height 952
click at [606, 917] on span "button" at bounding box center [604, 920] width 23 height 10
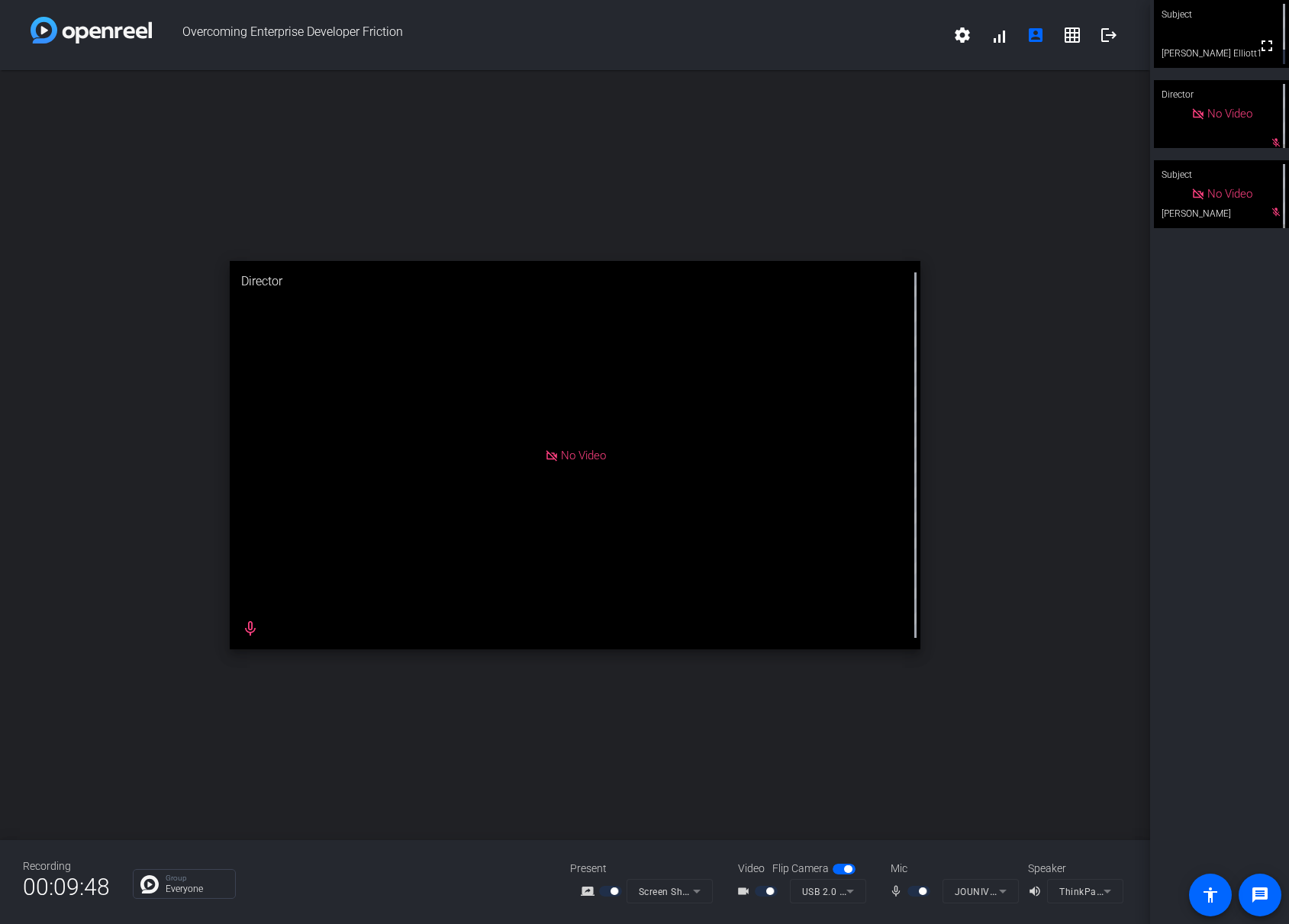
click at [602, 889] on div at bounding box center [612, 891] width 26 height 10
click at [610, 894] on div at bounding box center [612, 891] width 26 height 10
click at [630, 888] on mat-form-field "Screen Sharing" at bounding box center [669, 891] width 87 height 25
click at [607, 885] on div at bounding box center [612, 891] width 26 height 10
click at [651, 895] on mat-form-field "Screen Sharing" at bounding box center [669, 891] width 87 height 25
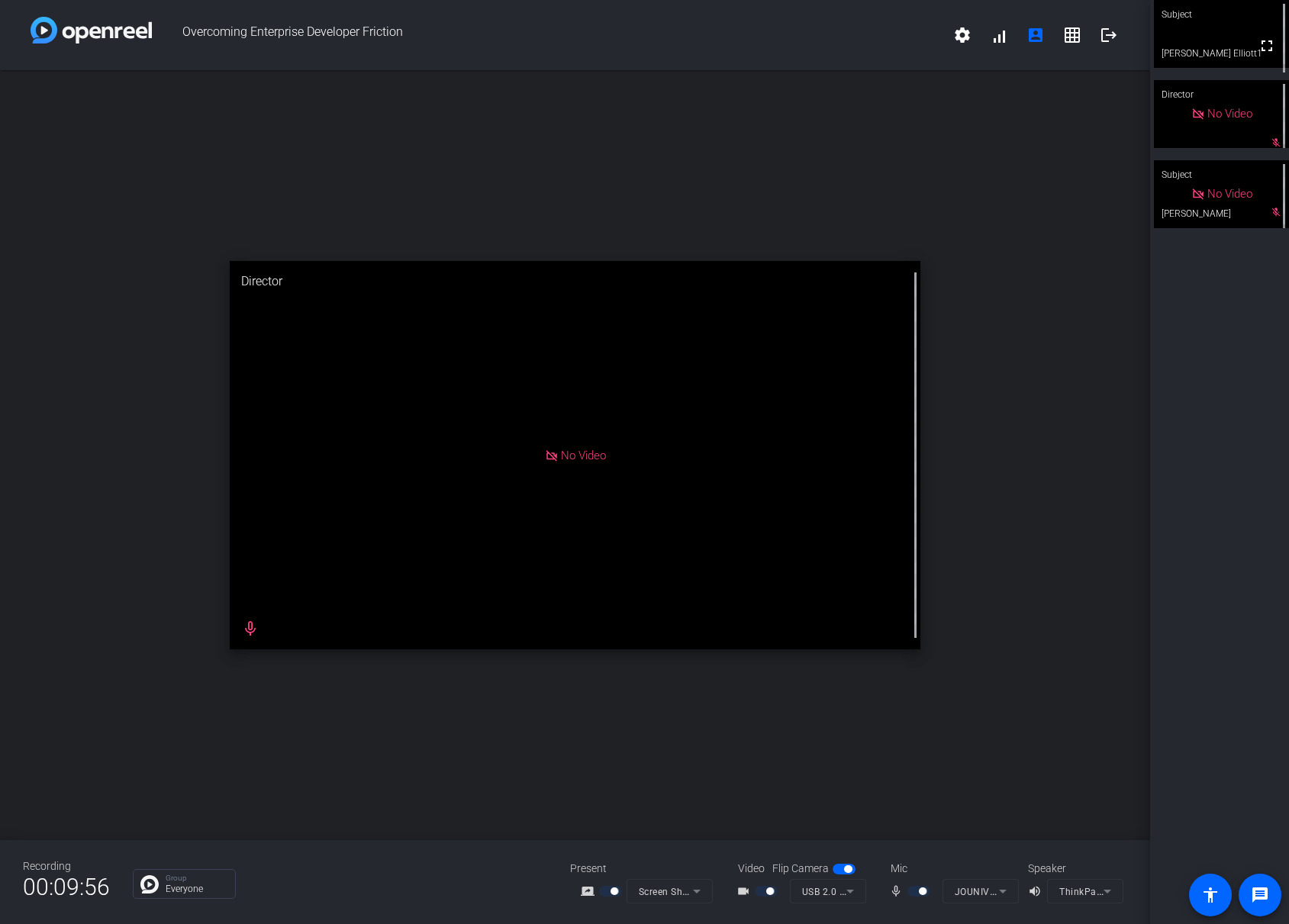
click at [594, 886] on mat-icon "screen_share_outline" at bounding box center [589, 891] width 18 height 18
click at [605, 891] on div at bounding box center [612, 891] width 26 height 10
click at [668, 886] on mat-form-field "Screen Sharing" at bounding box center [669, 891] width 87 height 25
click at [605, 885] on div at bounding box center [612, 891] width 26 height 10
click at [606, 889] on div at bounding box center [612, 891] width 26 height 10
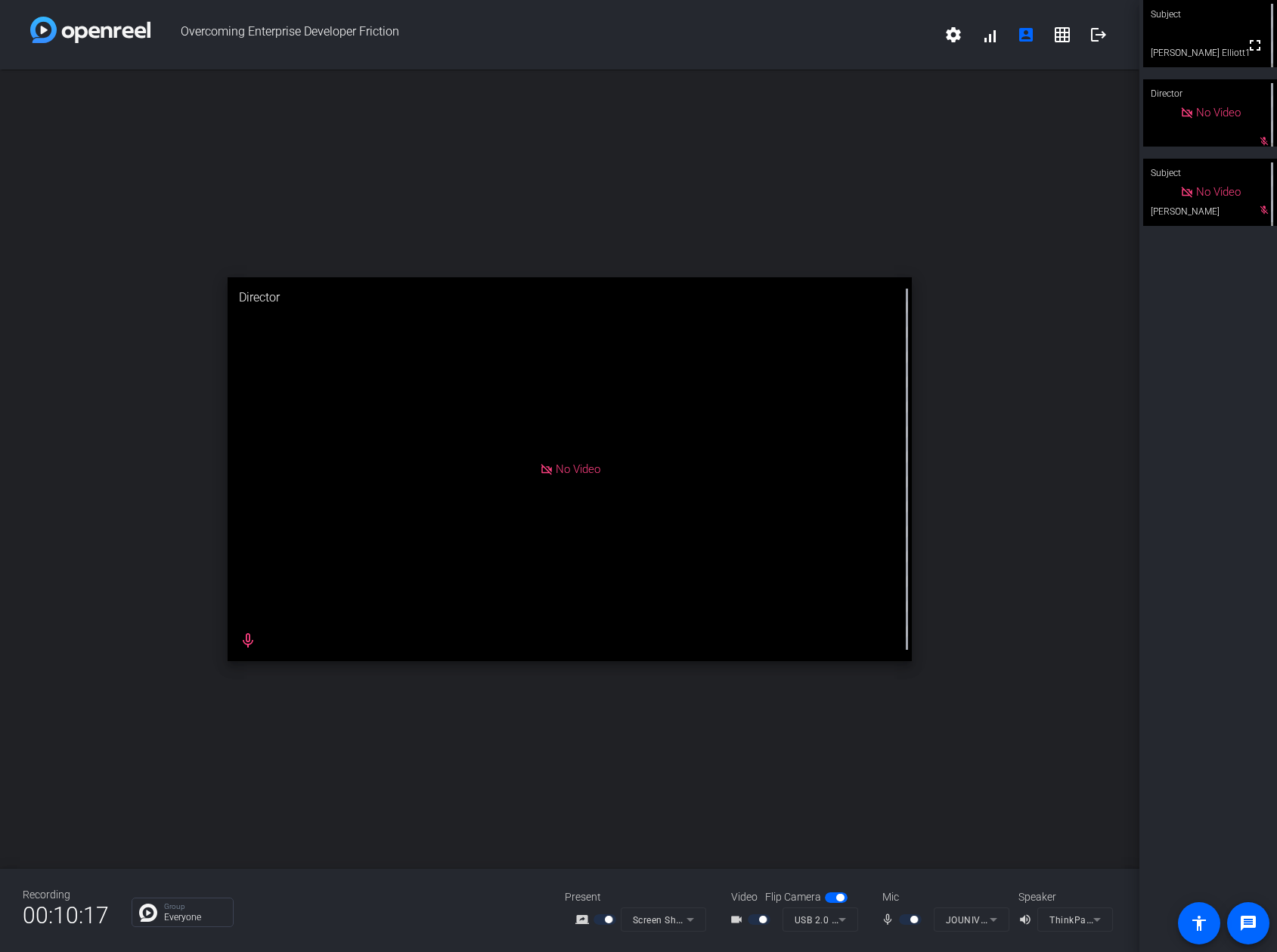
click at [597, 917] on div at bounding box center [606, 920] width 25 height 10
click at [589, 918] on div "screen_share_outline" at bounding box center [597, 919] width 45 height 18
click at [804, 159] on div "open_in_new Director No Video mic_none" at bounding box center [569, 469] width 1139 height 799
click at [615, 917] on div at bounding box center [606, 920] width 25 height 10
click at [647, 921] on mat-form-field "Screen Sharing" at bounding box center [663, 920] width 86 height 25
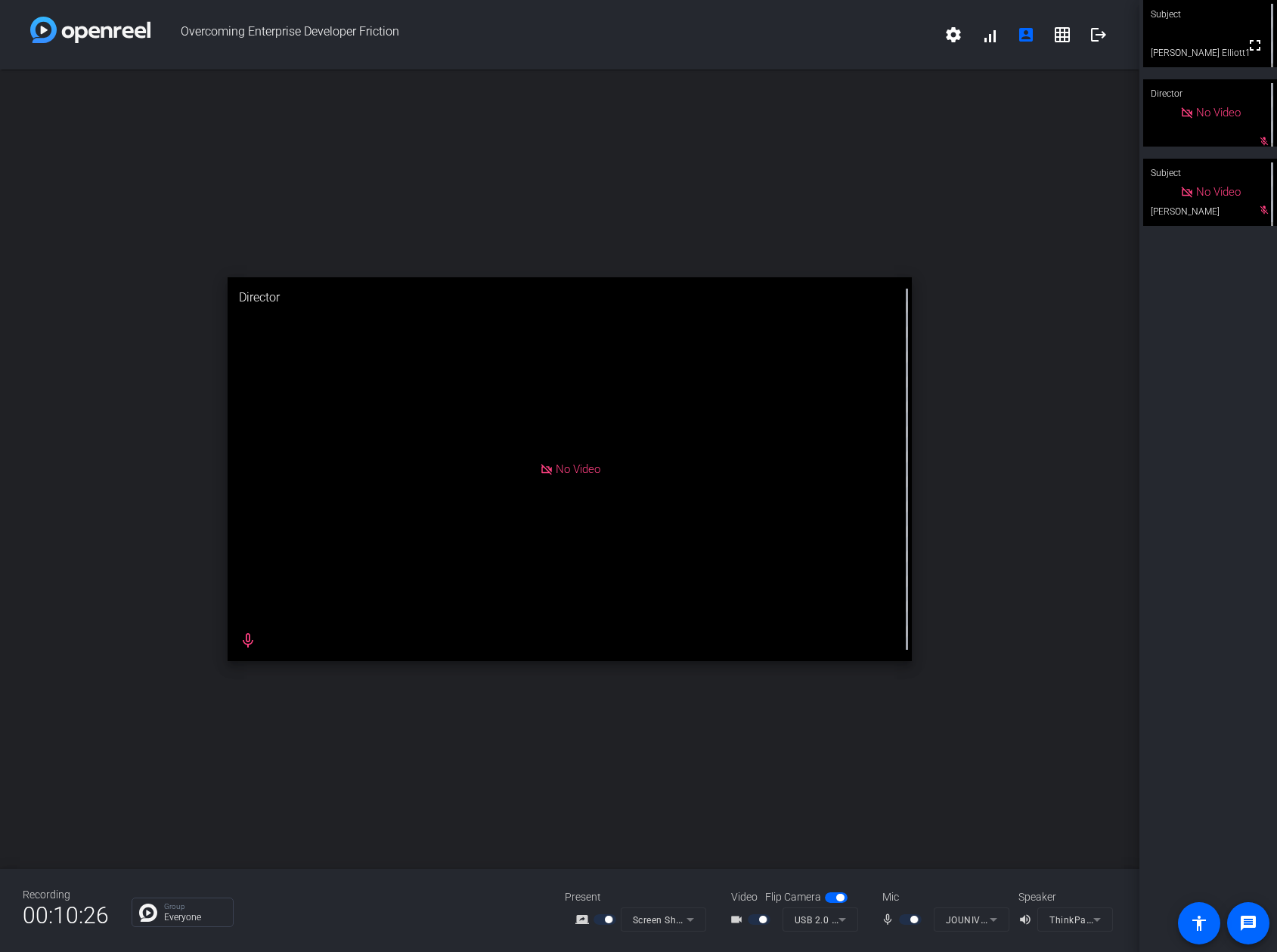
click at [583, 918] on mat-icon "screen_share_outline" at bounding box center [584, 919] width 18 height 18
click at [591, 923] on div "screen_share_outline" at bounding box center [597, 919] width 45 height 18
click at [669, 917] on mat-form-field "Screen Sharing" at bounding box center [663, 920] width 86 height 25
click at [675, 921] on mat-form-field "Screen Sharing" at bounding box center [663, 920] width 86 height 25
click at [581, 921] on mat-icon "screen_share_outline" at bounding box center [584, 919] width 18 height 18
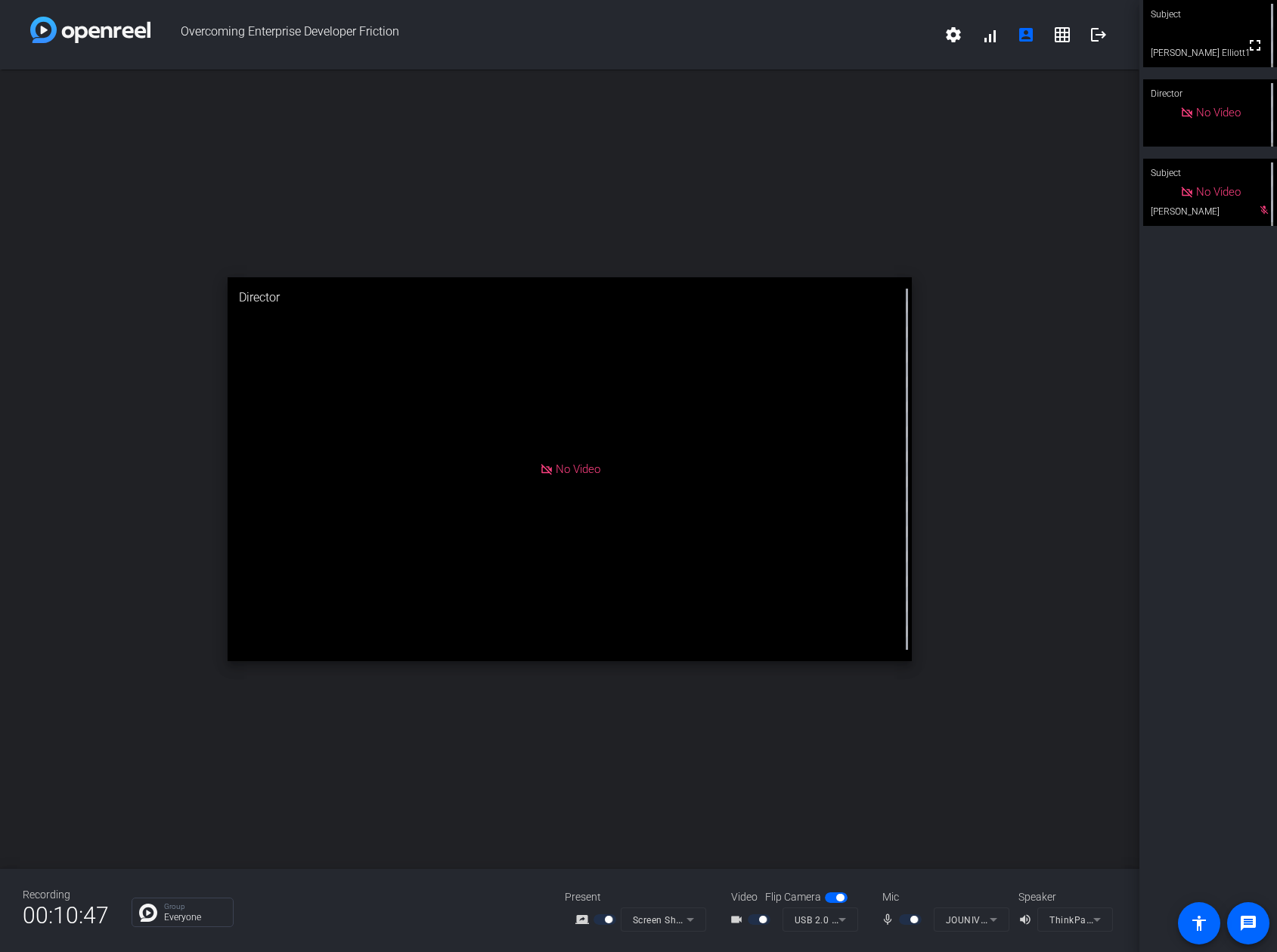
click at [603, 918] on div at bounding box center [606, 920] width 25 height 10
click at [675, 918] on mat-form-field "Screen Sharing" at bounding box center [663, 920] width 86 height 25
click at [597, 919] on div at bounding box center [606, 920] width 25 height 10
click at [668, 917] on mat-form-field "Screen Sharing" at bounding box center [663, 920] width 86 height 25
click at [703, 921] on mat-form-field "Screen Sharing" at bounding box center [663, 920] width 86 height 25
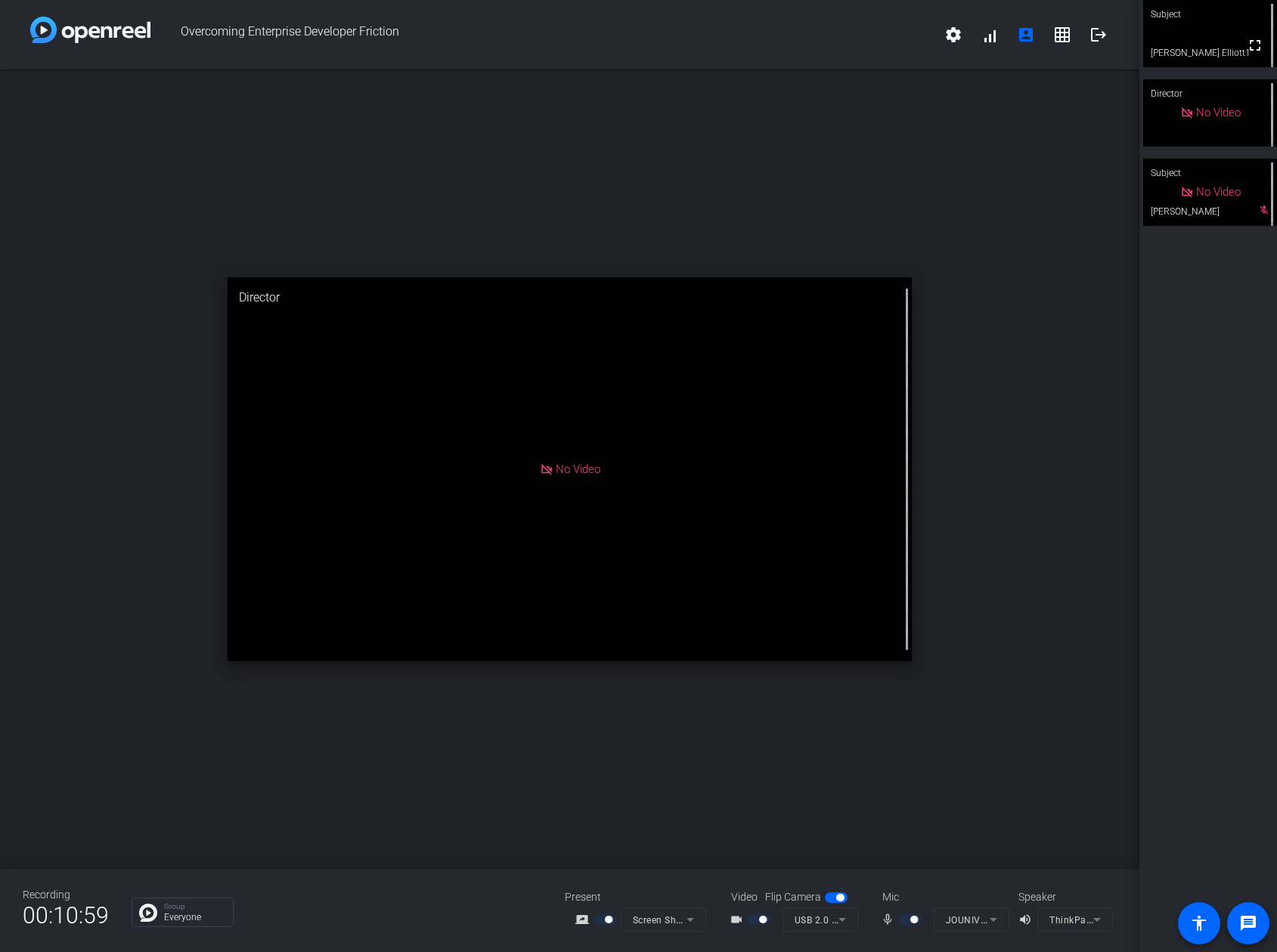
click at [683, 922] on mat-form-field "Screen Sharing" at bounding box center [663, 920] width 86 height 25
click at [676, 921] on mat-form-field "Screen Sharing" at bounding box center [663, 920] width 86 height 25
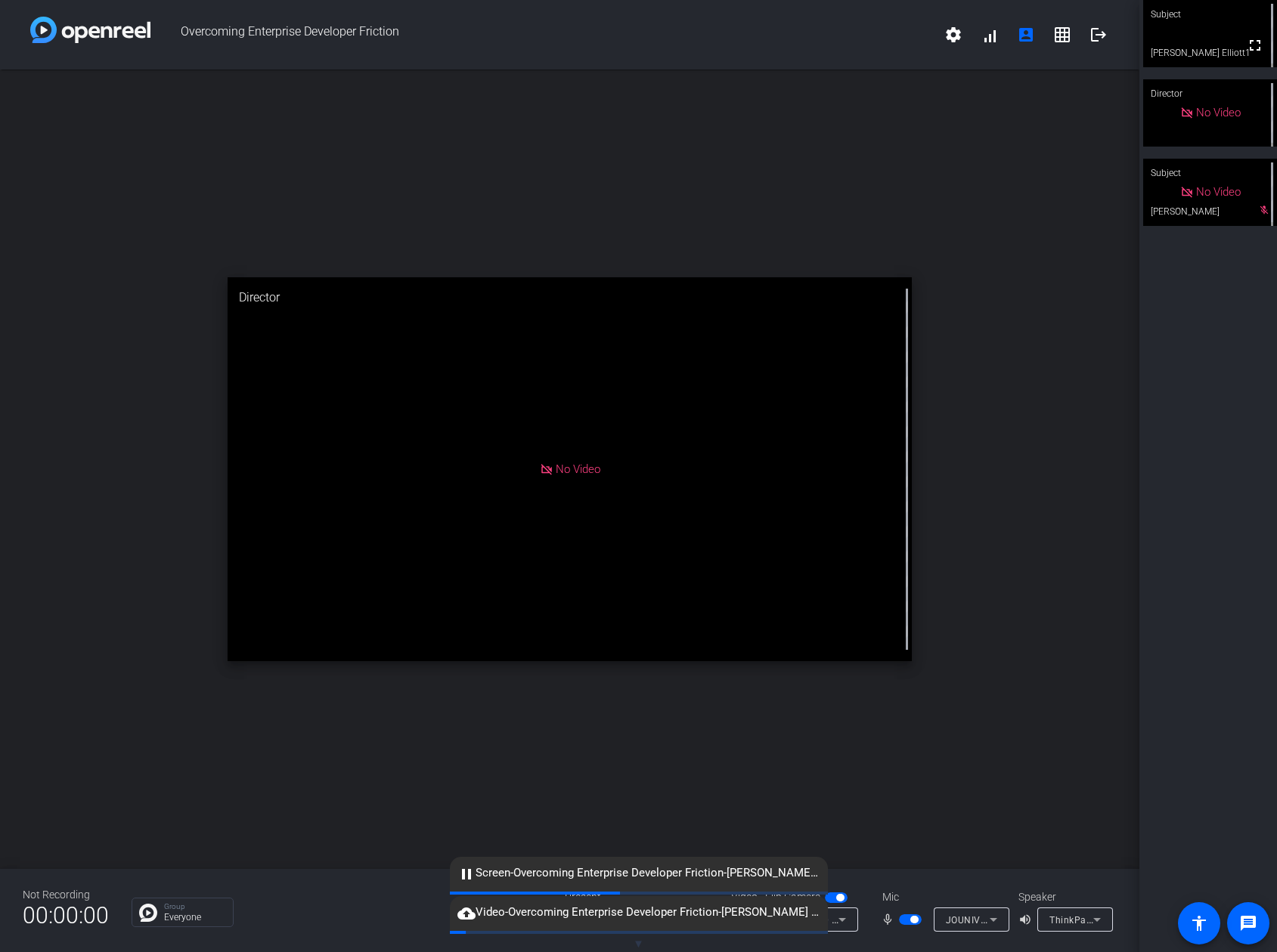
click at [902, 826] on div "open_in_new Director No Video" at bounding box center [569, 469] width 1139 height 799
click at [386, 912] on div "Group Everyone" at bounding box center [337, 912] width 411 height 30
click at [849, 821] on div "open_in_new Director No Video" at bounding box center [569, 469] width 1139 height 799
click at [405, 919] on div "Group Everyone" at bounding box center [337, 912] width 411 height 30
click at [861, 885] on div "Not Recording 00:00:00 Group Everyone Present screen_share_outline Screen Shari…" at bounding box center [569, 910] width 1139 height 83
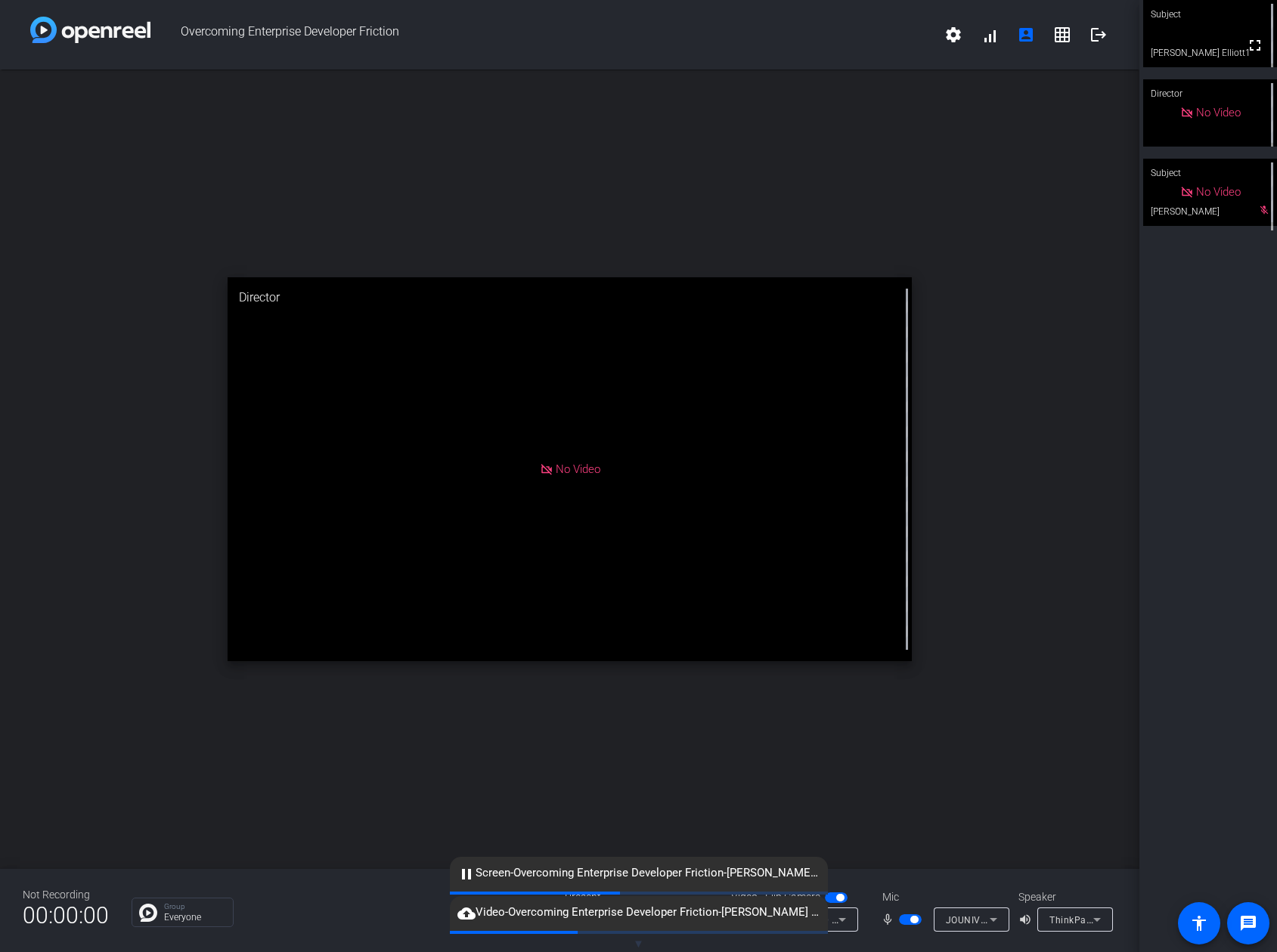
click at [320, 899] on div "Group Everyone" at bounding box center [337, 912] width 411 height 30
click at [378, 914] on div "Group Everyone" at bounding box center [337, 912] width 411 height 30
click at [325, 165] on div "open_in_new Director No Video" at bounding box center [569, 469] width 1139 height 799
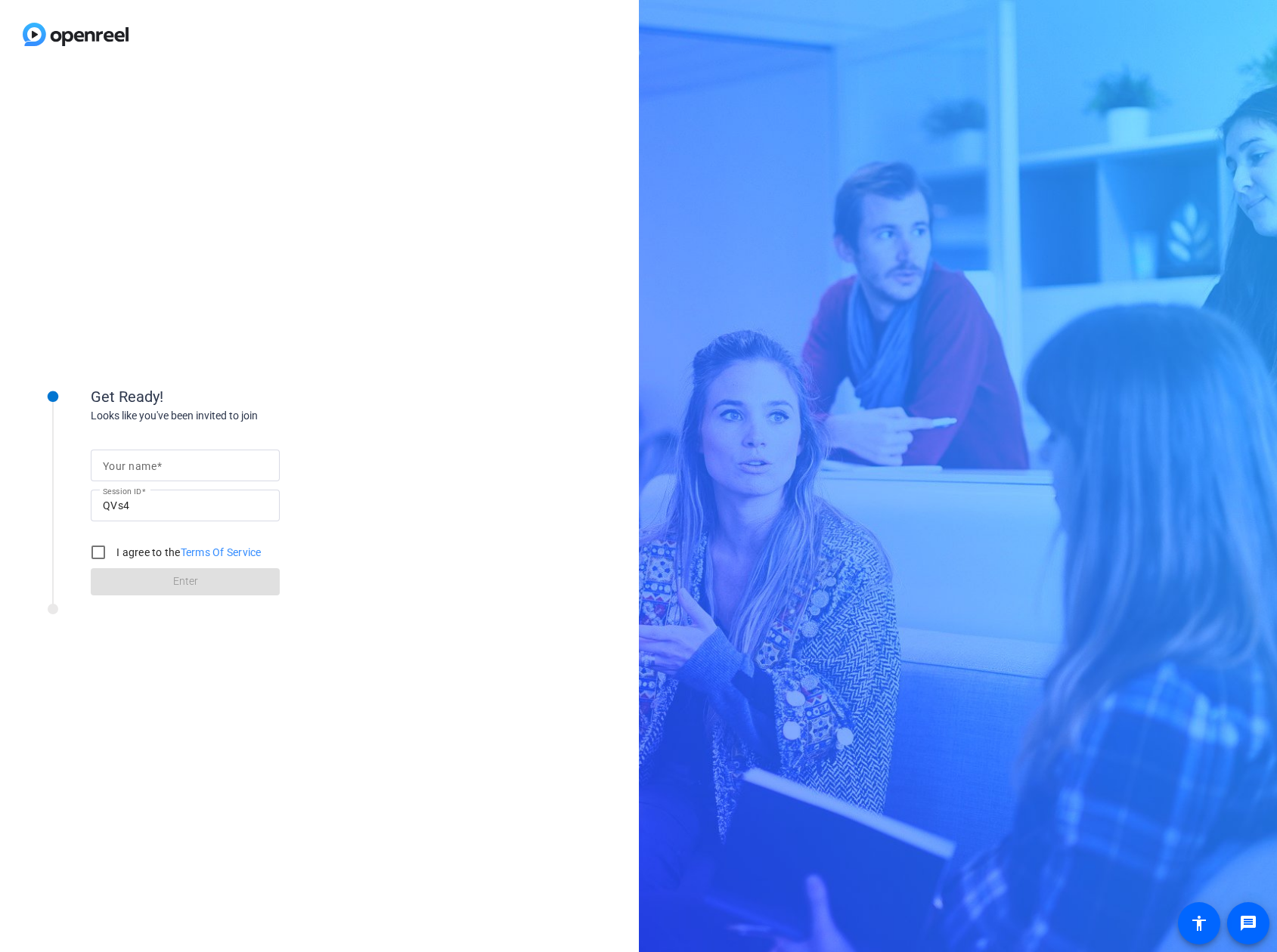
click at [156, 464] on mat-label "Your name" at bounding box center [129, 466] width 53 height 12
click at [156, 464] on input "Your name" at bounding box center [185, 465] width 165 height 18
type input "Chad Elliott"
click at [100, 552] on input "I agree to the Terms Of Service" at bounding box center [98, 552] width 31 height 31
checkbox input "true"
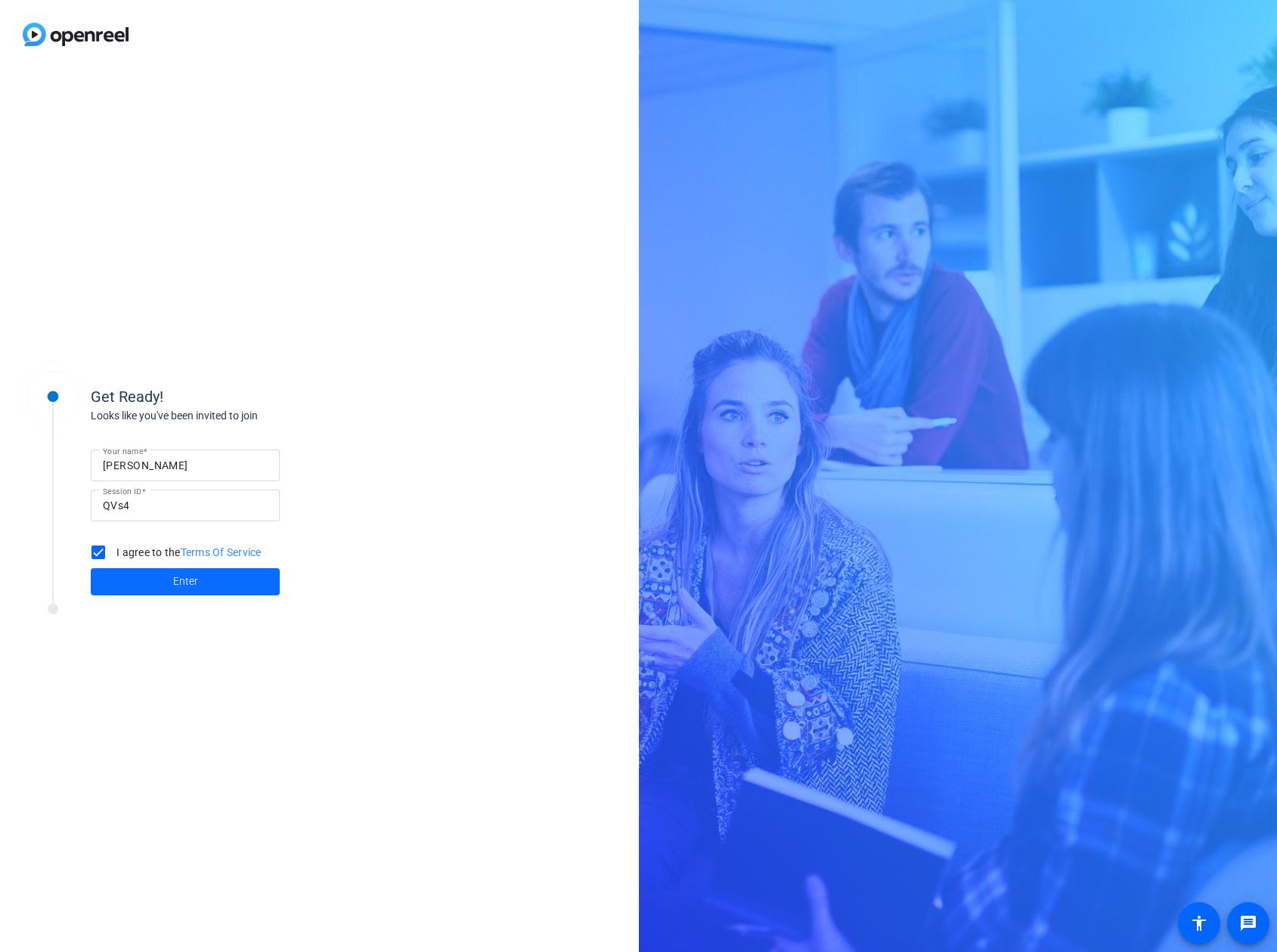
click at [156, 587] on span at bounding box center [185, 582] width 189 height 36
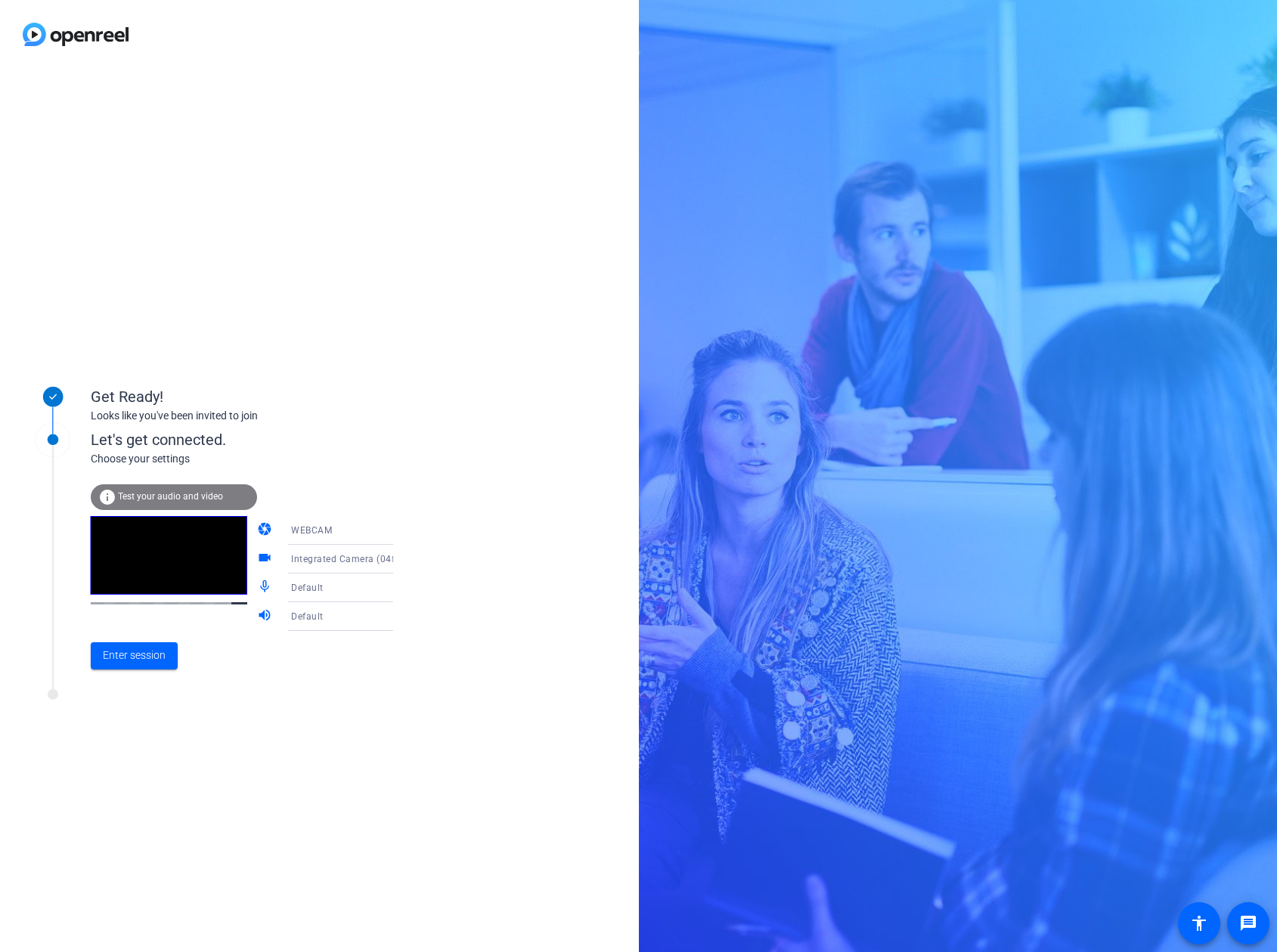
click at [399, 561] on icon at bounding box center [407, 558] width 18 height 18
click at [338, 643] on span "USB 2.0 Camera (1bd0:284e)" at bounding box center [328, 646] width 117 height 36
click at [363, 591] on div "Default" at bounding box center [347, 587] width 113 height 19
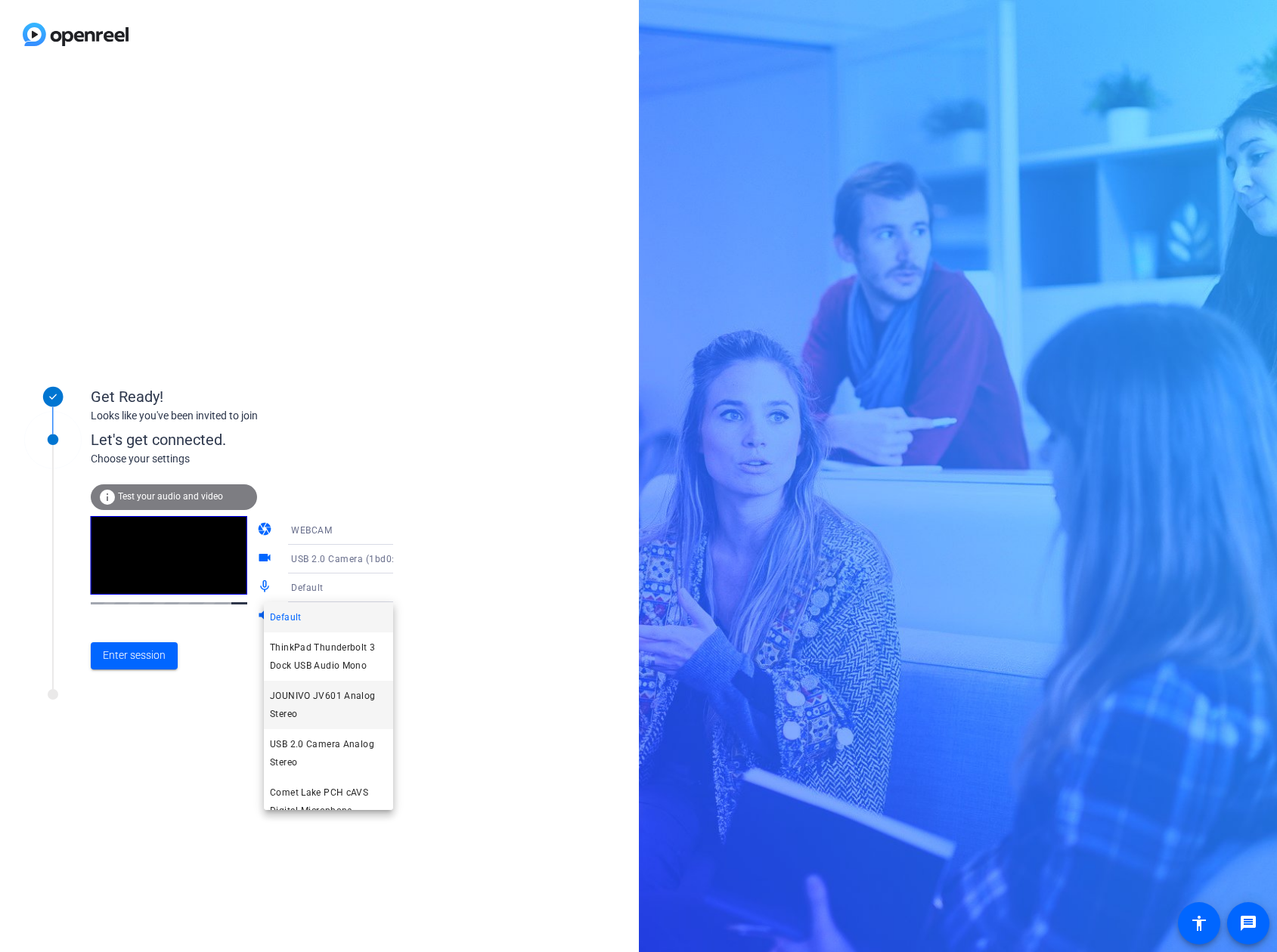
click at [327, 713] on span "JOUNIVO JV601 Analog Stereo" at bounding box center [328, 705] width 117 height 36
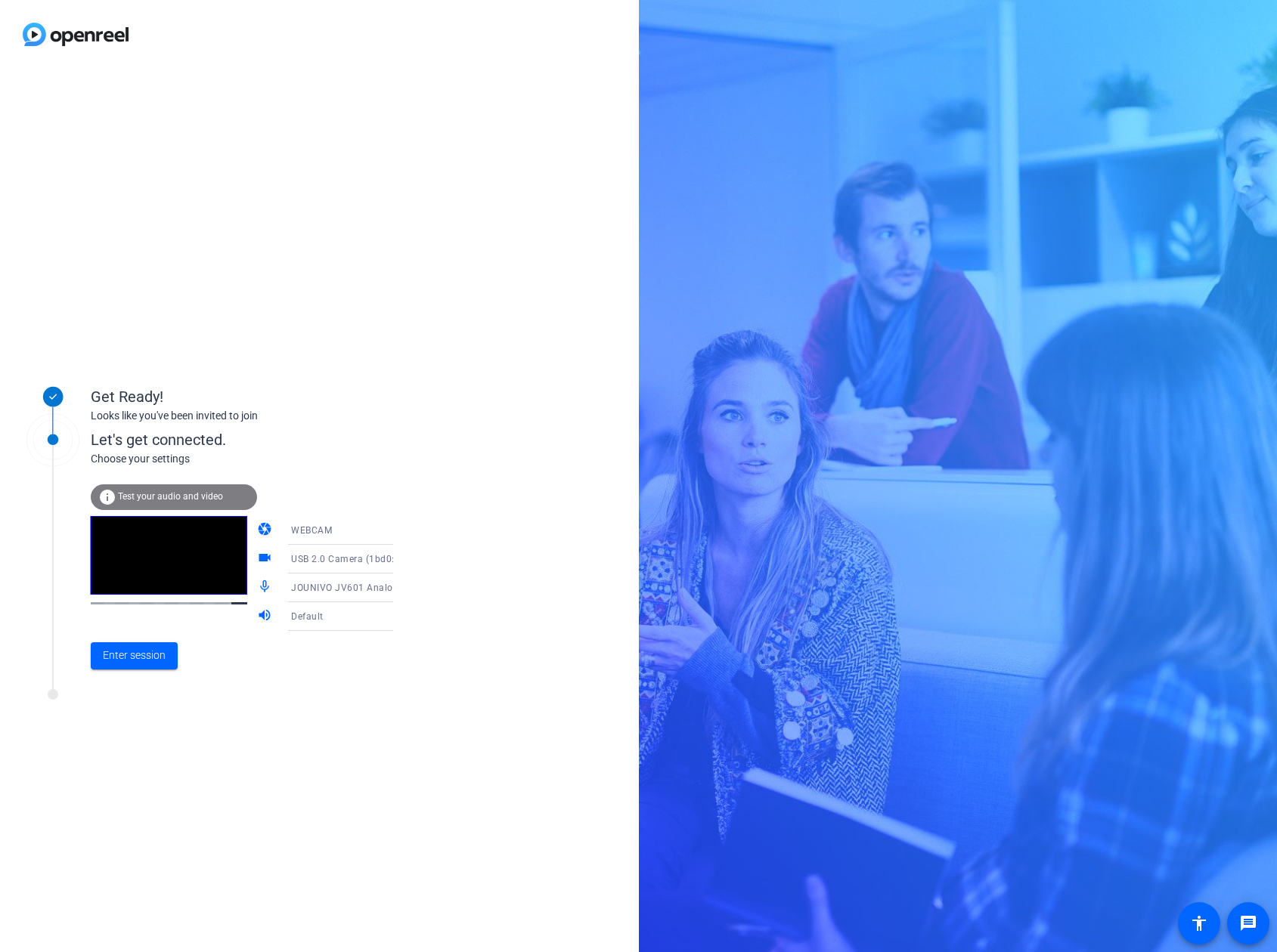
click at [363, 617] on div "Default" at bounding box center [347, 616] width 113 height 19
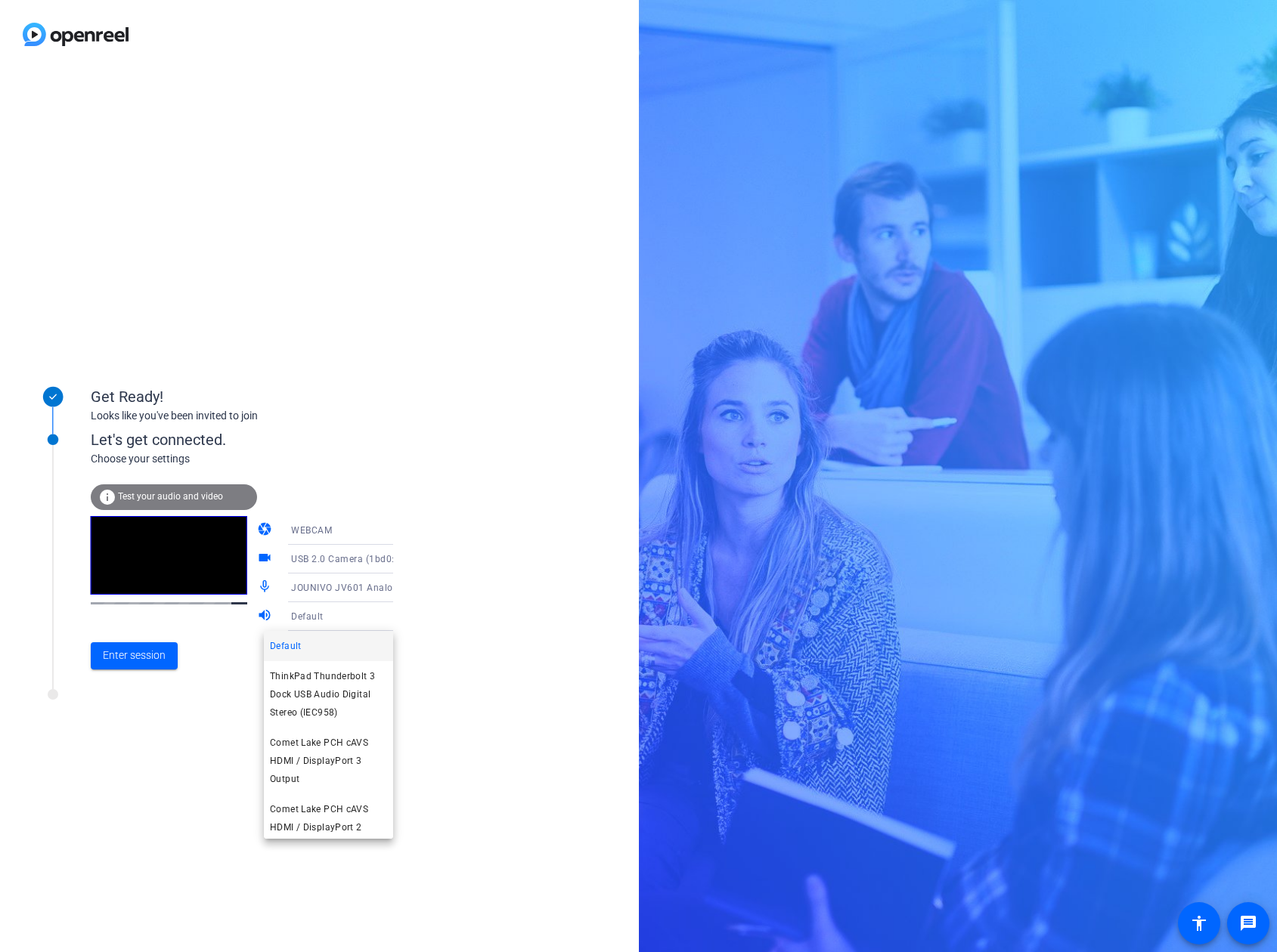
click at [218, 675] on div at bounding box center [638, 476] width 1277 height 952
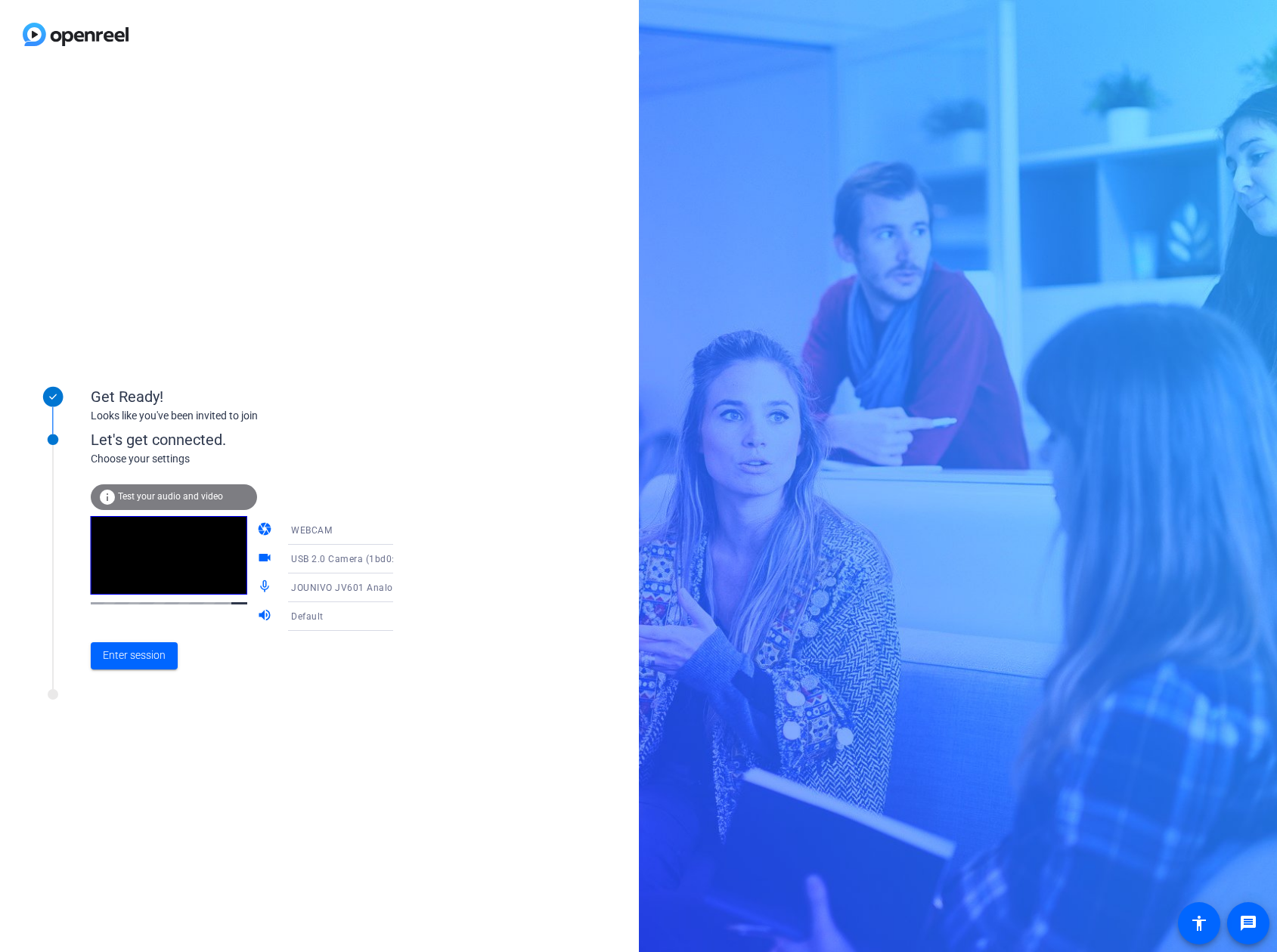
click at [302, 619] on span "Default" at bounding box center [307, 617] width 32 height 10
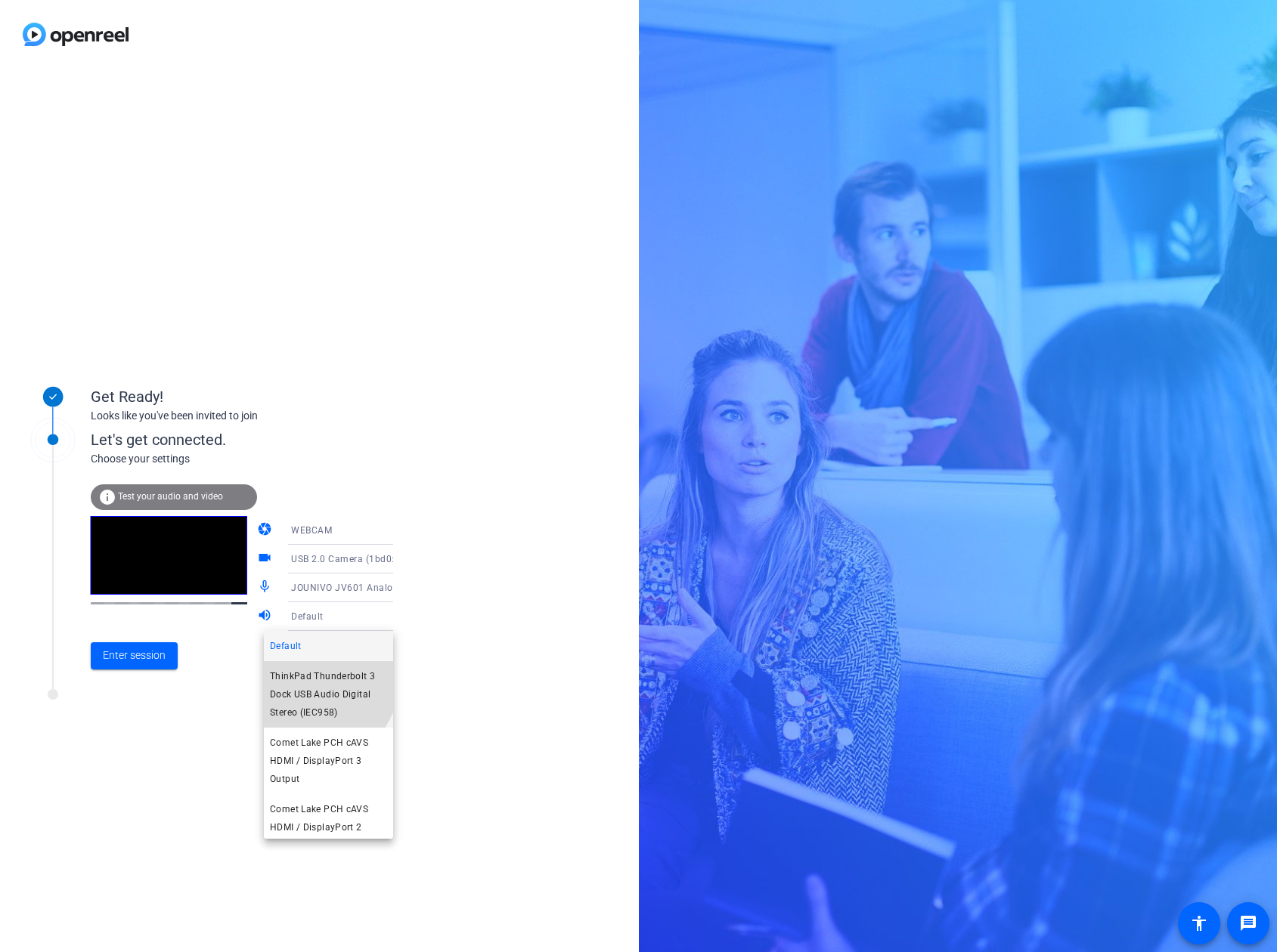
click at [314, 681] on span "ThinkPad Thunderbolt 3 Dock USB Audio Digital Stereo (IEC958)" at bounding box center [328, 695] width 117 height 54
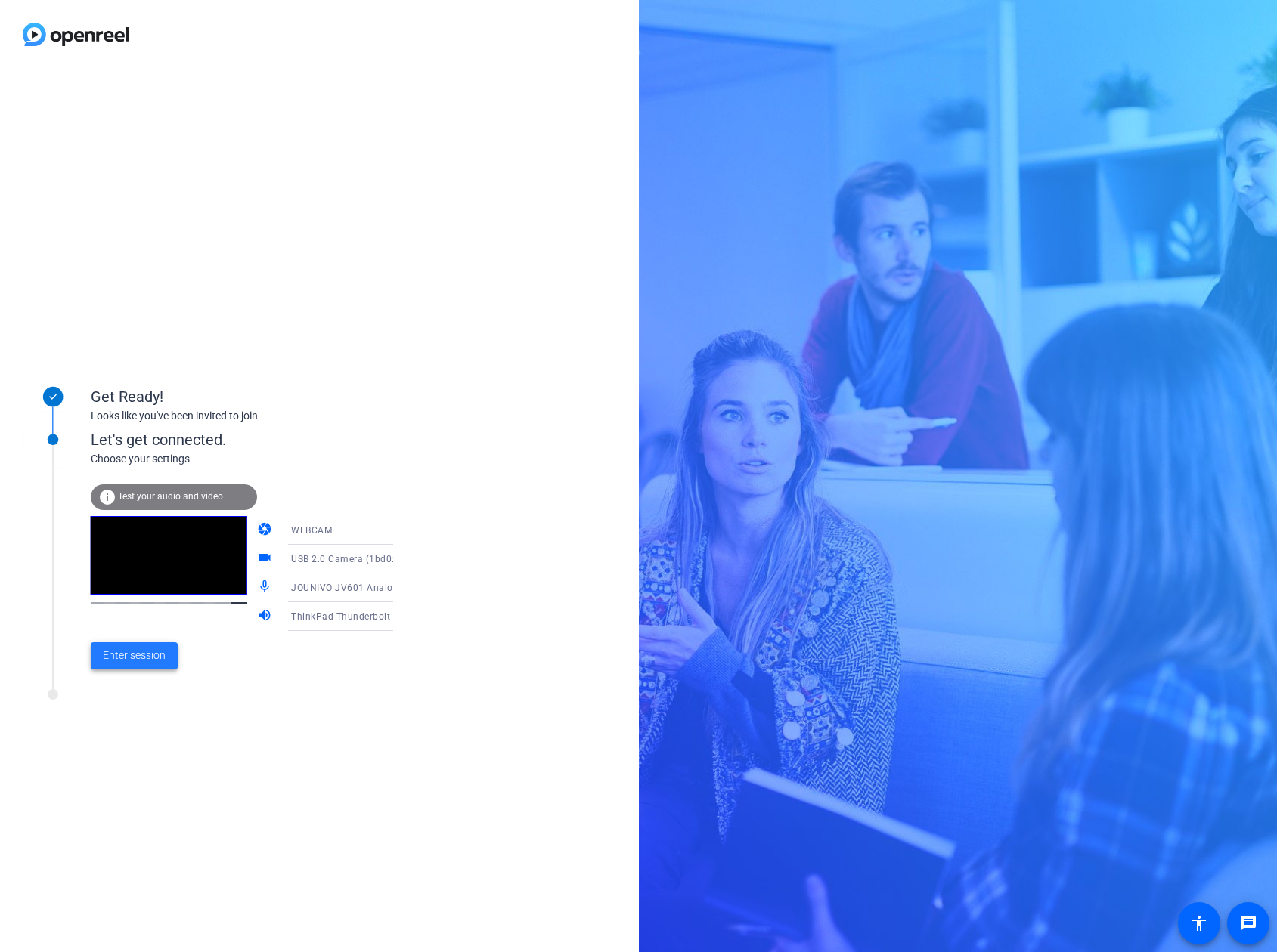
click at [147, 649] on span "Enter session" at bounding box center [134, 655] width 63 height 16
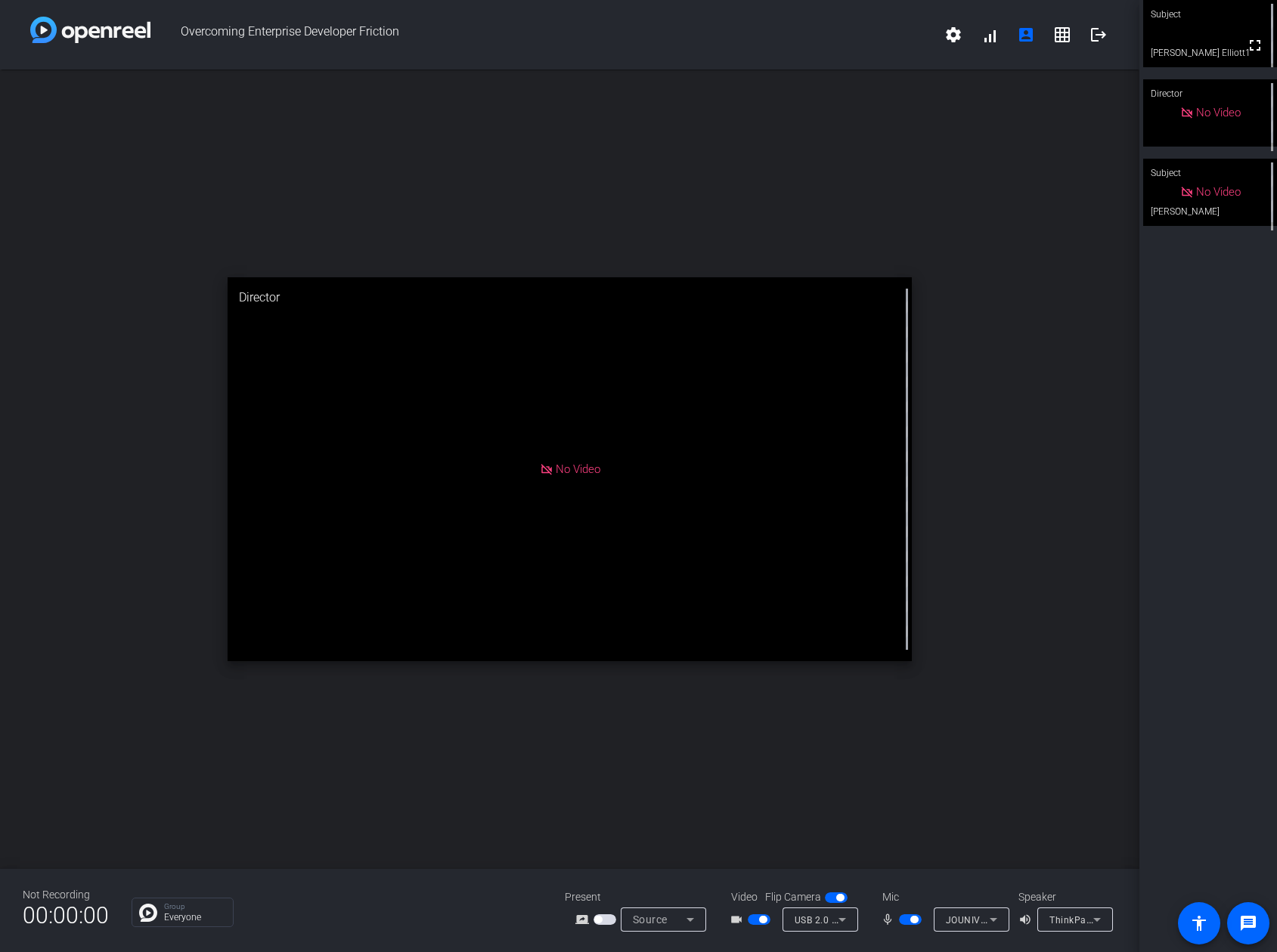
click at [607, 921] on span "button" at bounding box center [604, 920] width 23 height 10
click at [944, 399] on div "open_in_new Director No Video" at bounding box center [569, 469] width 1139 height 799
click at [644, 919] on mat-form-field "Screen Sharing" at bounding box center [663, 920] width 86 height 25
click at [582, 918] on mat-icon "screen_share_outline" at bounding box center [584, 919] width 18 height 18
click at [489, 182] on div "open_in_new Director No Video" at bounding box center [569, 469] width 1139 height 799
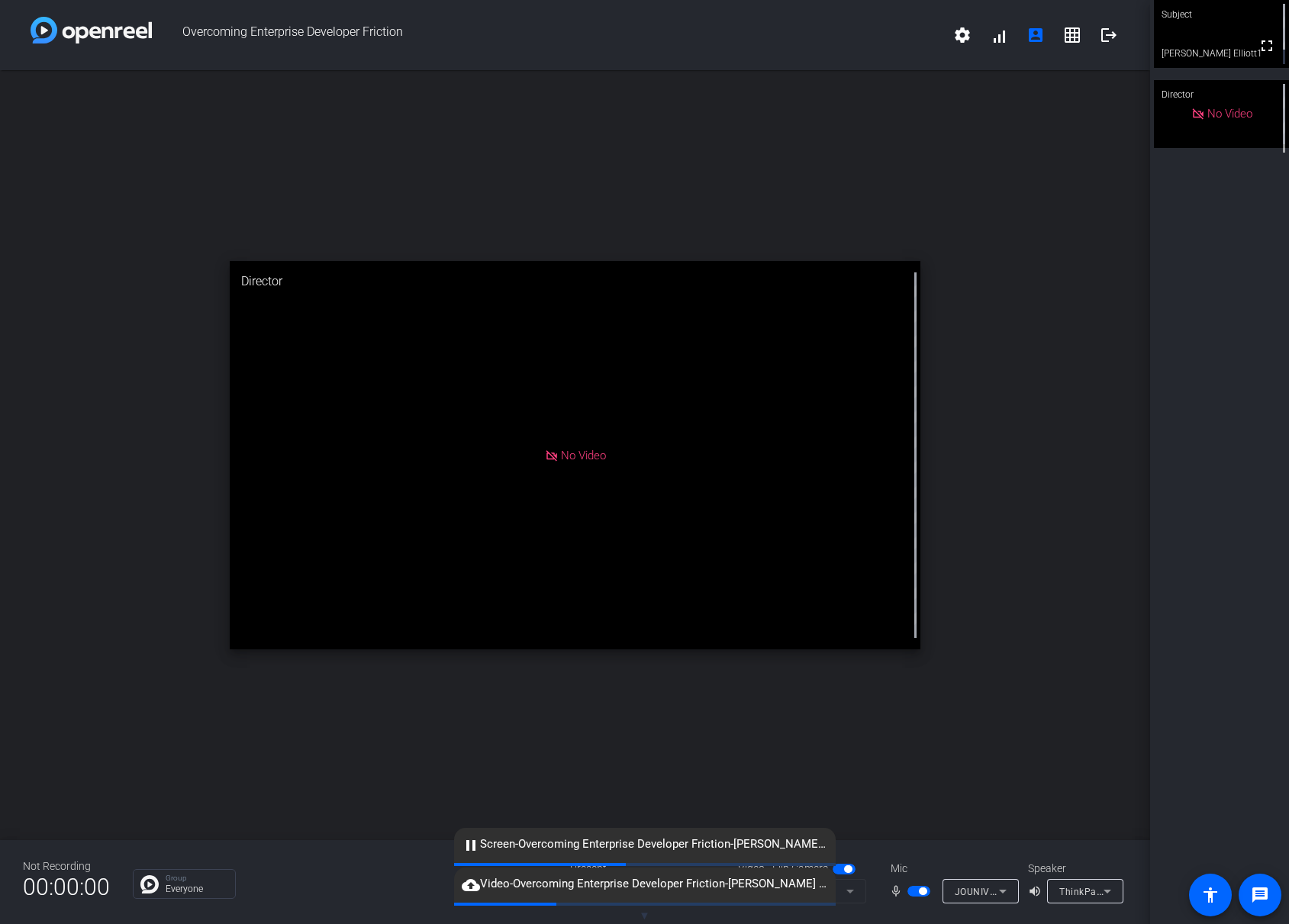
click at [850, 894] on mat-form-field at bounding box center [827, 891] width 76 height 25
click at [850, 889] on mat-form-field at bounding box center [827, 891] width 76 height 25
click at [849, 887] on mat-form-field at bounding box center [827, 891] width 76 height 25
click at [357, 876] on div "Group Everyone" at bounding box center [340, 884] width 415 height 30
click at [851, 892] on mat-form-field at bounding box center [827, 891] width 76 height 25
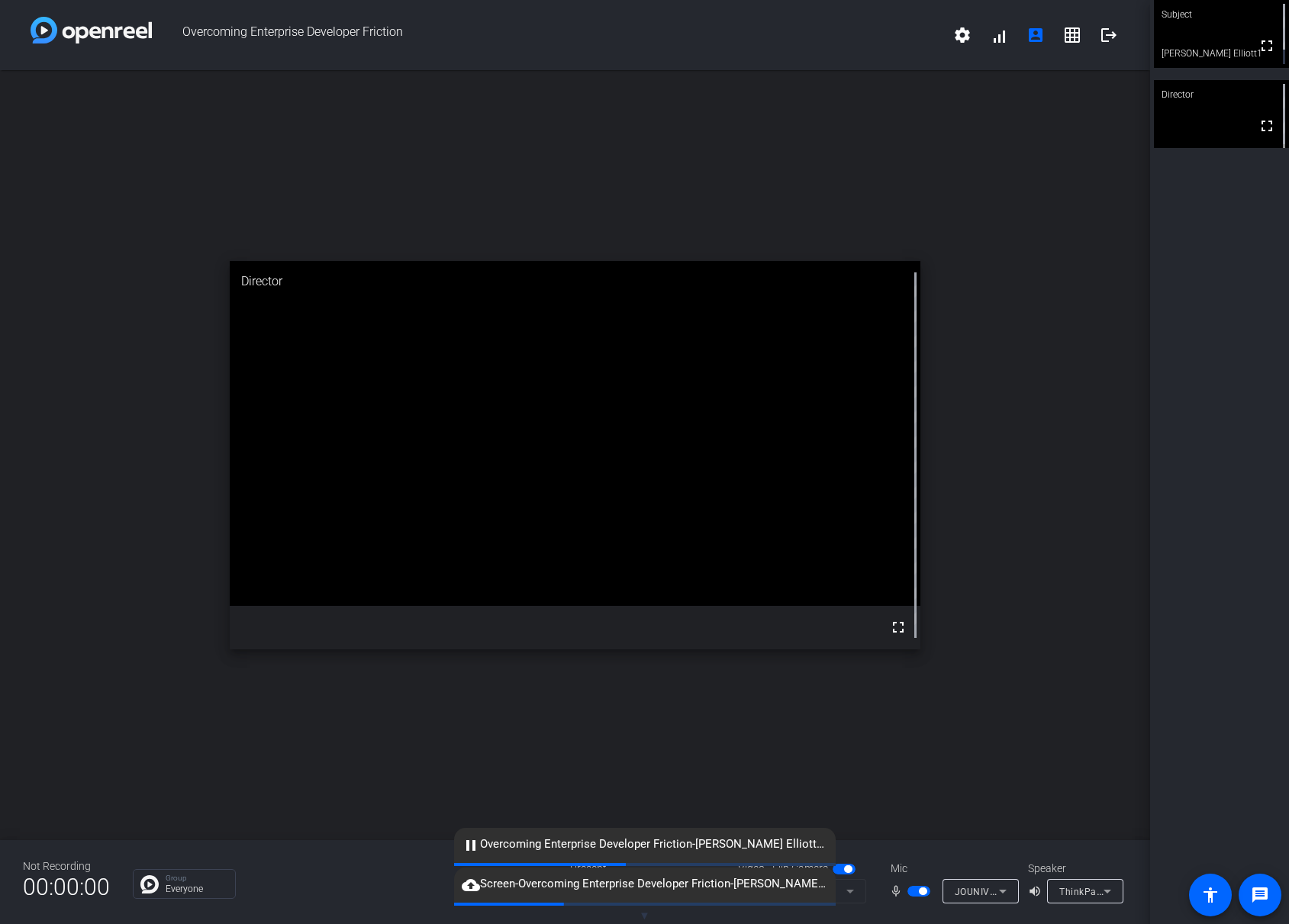
click at [471, 845] on mat-icon "pause" at bounding box center [470, 844] width 18 height 18
click at [593, 881] on span "cloud_upload Screen-Overcoming Enterprise Developer Friction-[PERSON_NAME] Elli…" at bounding box center [644, 884] width 381 height 18
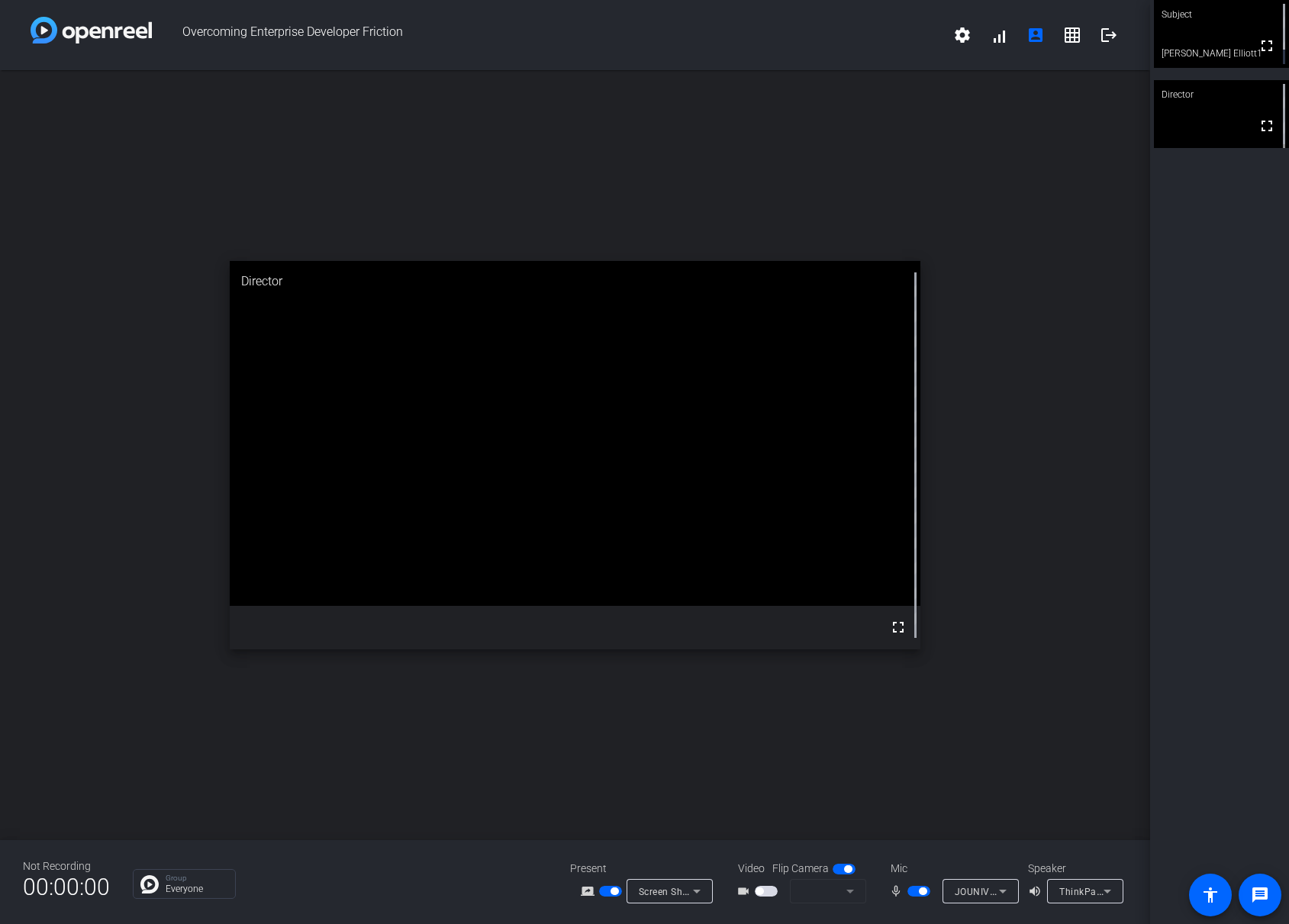
click at [851, 885] on mat-form-field at bounding box center [827, 891] width 76 height 25
click at [849, 888] on mat-form-field at bounding box center [827, 891] width 76 height 25
click at [770, 891] on span "button" at bounding box center [766, 891] width 23 height 10
click at [838, 891] on span "Integrated Camera (04f2:b6cb)" at bounding box center [871, 891] width 139 height 12
click at [839, 867] on span "USB 2.0 Camera (1bd0:284e)" at bounding box center [859, 863] width 128 height 18
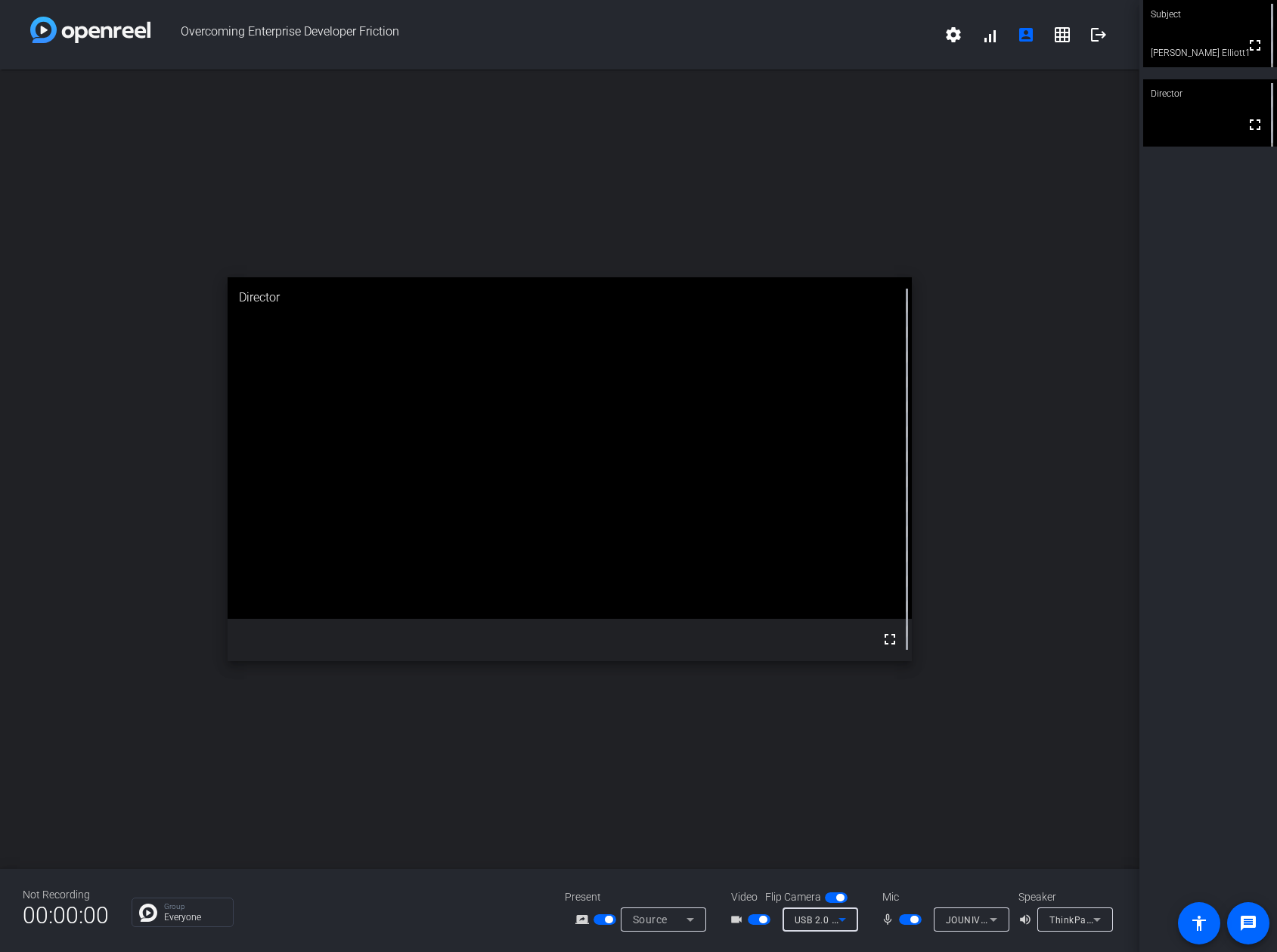
click at [605, 920] on span "button" at bounding box center [608, 920] width 8 height 8
click at [612, 919] on span "button" at bounding box center [604, 920] width 23 height 10
